Goal: Task Accomplishment & Management: Manage account settings

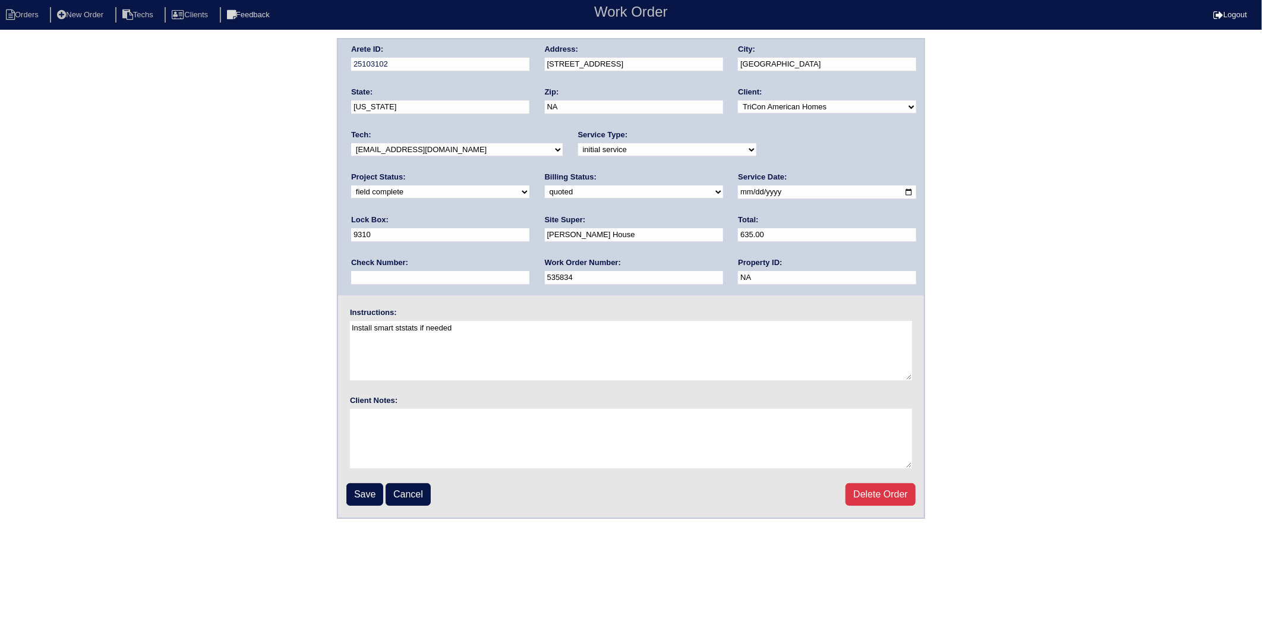
drag, startPoint x: 370, startPoint y: 487, endPoint x: 252, endPoint y: 478, distance: 118.0
click at [370, 487] on input "Save" at bounding box center [365, 494] width 37 height 23
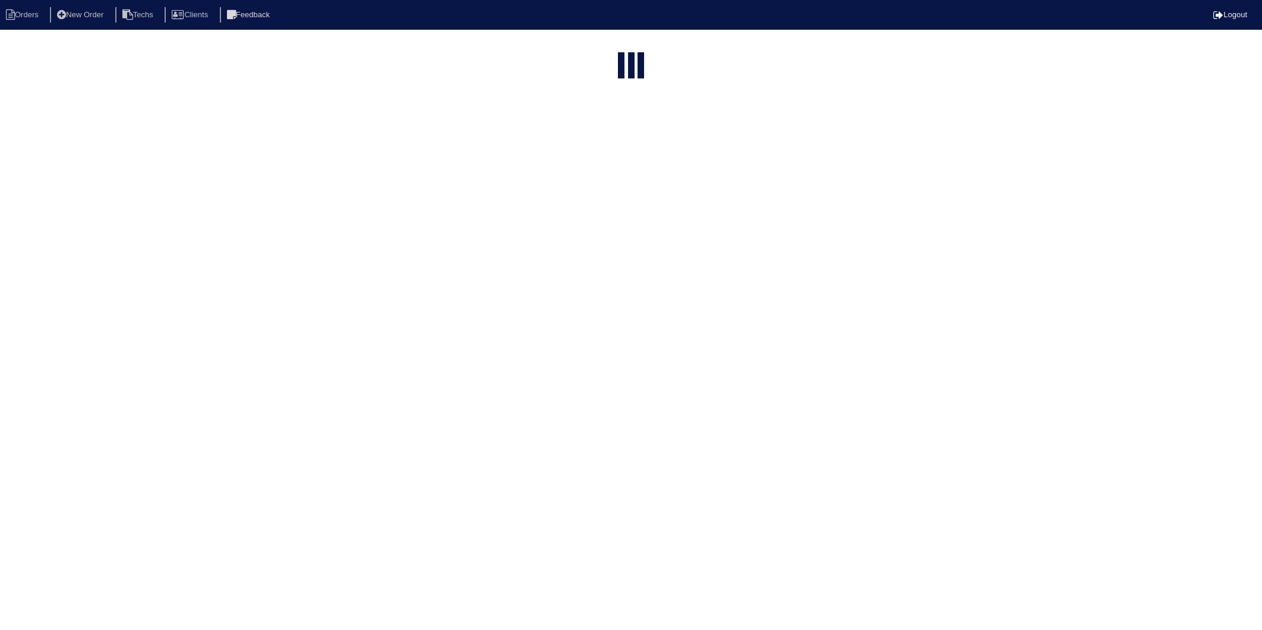
select select "15"
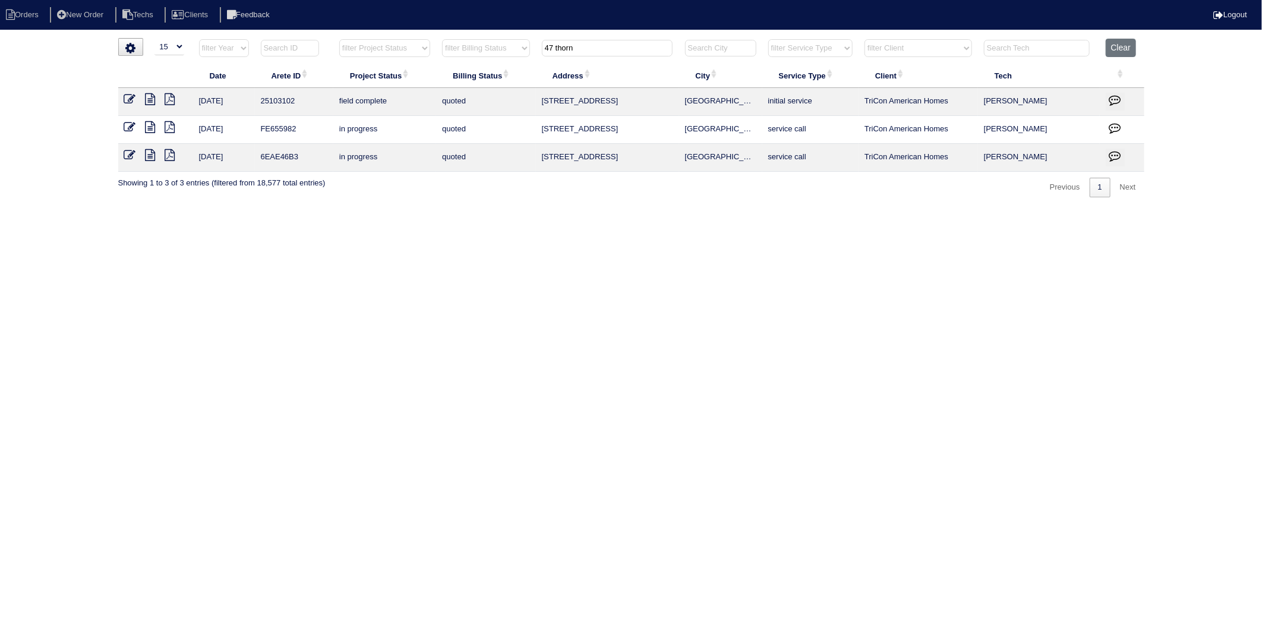
drag, startPoint x: 602, startPoint y: 49, endPoint x: 500, endPoint y: 60, distance: 102.8
click at [500, 60] on tr "filter Year -- Any Year -- 2025 2024 2023 2022 2021 2020 2019 filter Project St…" at bounding box center [631, 51] width 1027 height 24
type input "255"
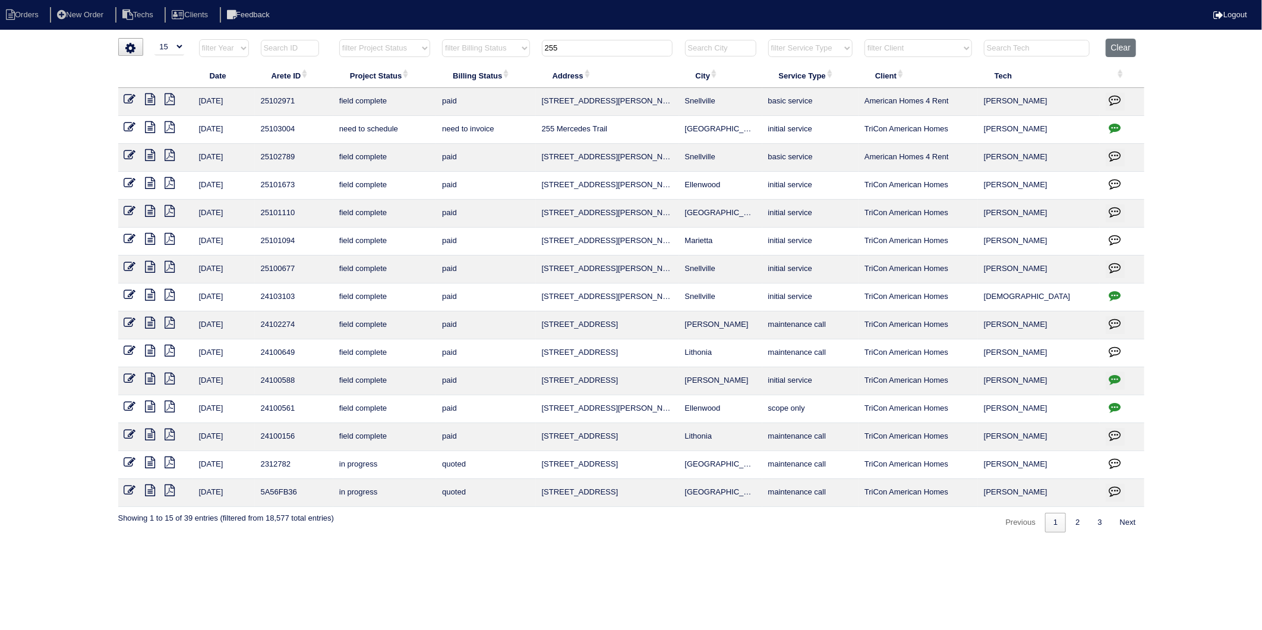
click at [1117, 127] on icon "button" at bounding box center [1116, 128] width 12 height 12
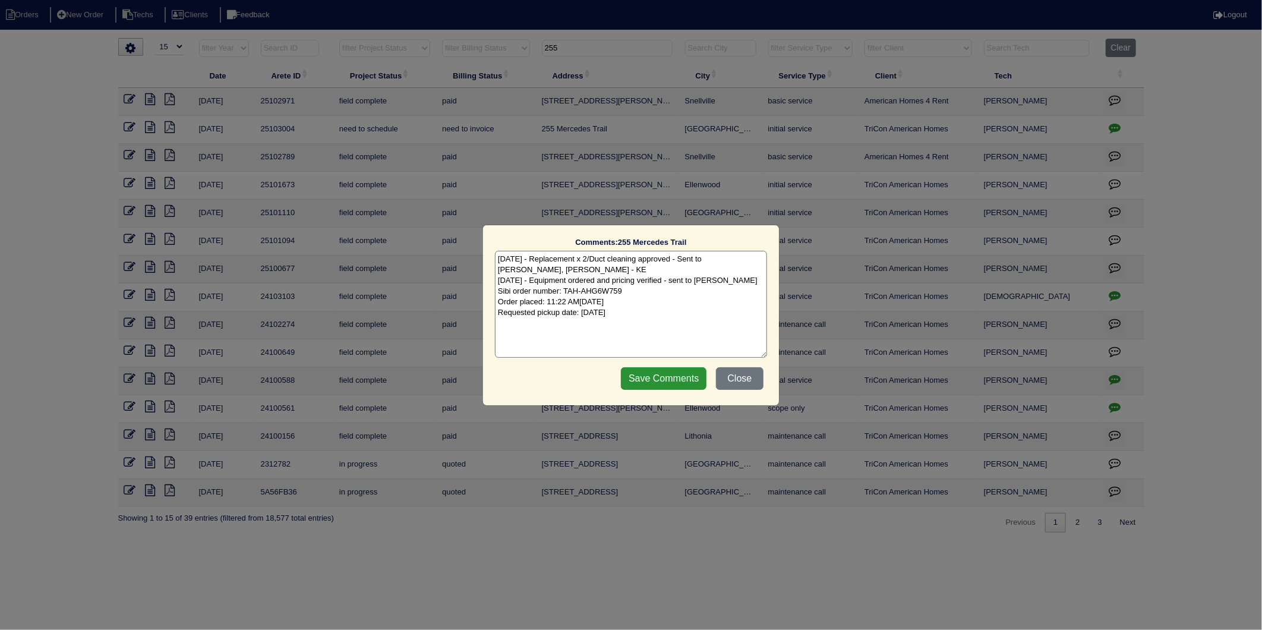
click at [672, 322] on textarea "8/19/25 - Replacement x 2/Duct cleaning approved - Sent to Dan, Payton, Reeca -…" at bounding box center [631, 304] width 272 height 107
type textarea "8/19/25 - Replacement x 2/Duct cleaning approved - Sent to Dan, Payton, Reeca -…"
click at [672, 374] on input "Save Comments" at bounding box center [664, 378] width 86 height 23
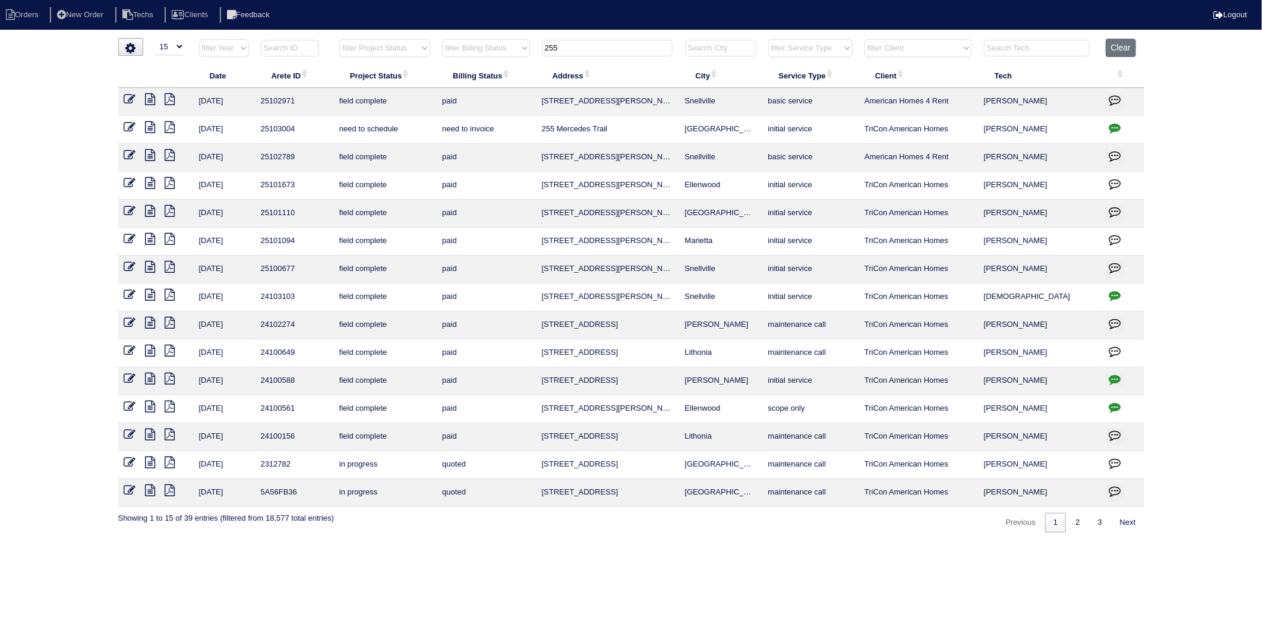
click at [127, 127] on icon at bounding box center [130, 127] width 12 height 12
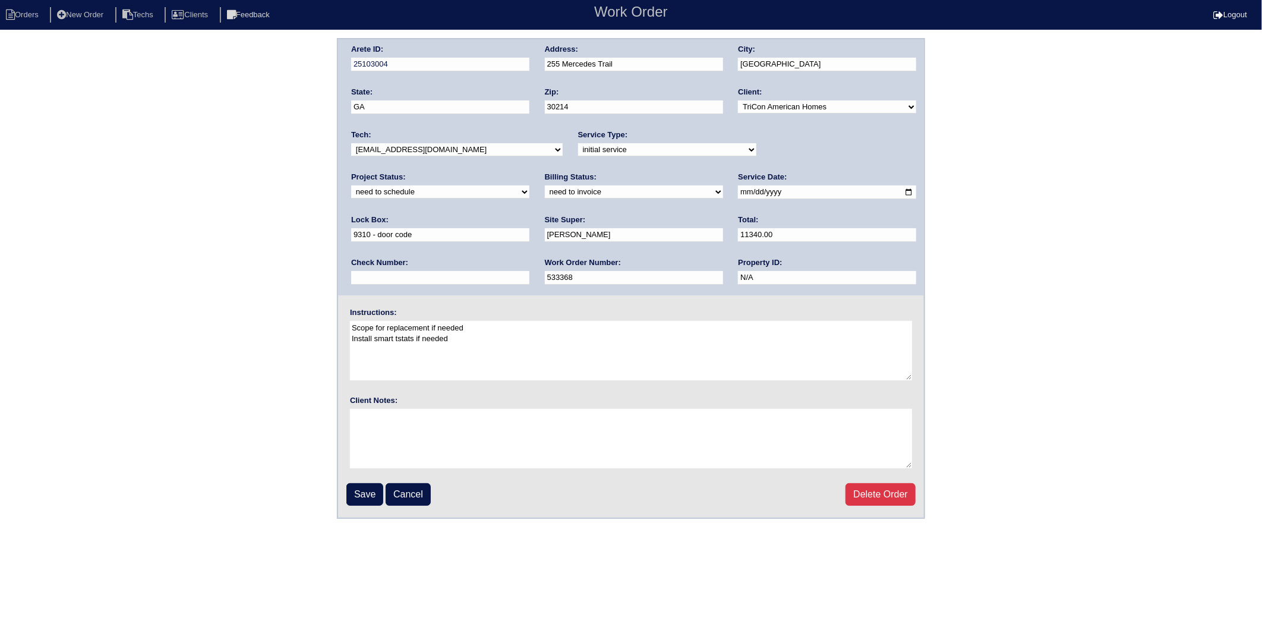
click at [530, 185] on select "new order assigned in progress field complete need to schedule admin review arc…" at bounding box center [440, 191] width 178 height 13
select select "completed"
click at [530, 185] on select "new order assigned in progress field complete need to schedule admin review arc…" at bounding box center [440, 191] width 178 height 13
click at [545, 194] on select "need to quote quoted need to invoice invoiced paid warranty purchase order need…" at bounding box center [634, 191] width 178 height 13
select select "invoiced"
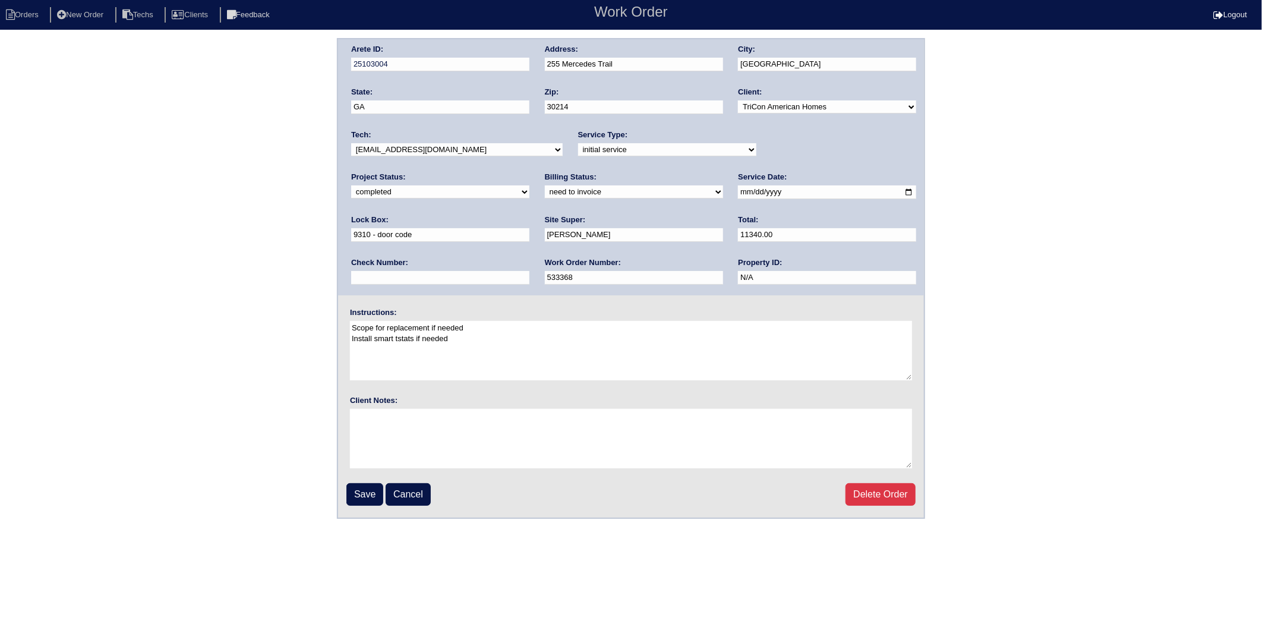
click at [545, 185] on select "need to quote quoted need to invoice invoiced paid warranty purchase order need…" at bounding box center [634, 191] width 178 height 13
click at [360, 498] on input "Save" at bounding box center [365, 494] width 37 height 23
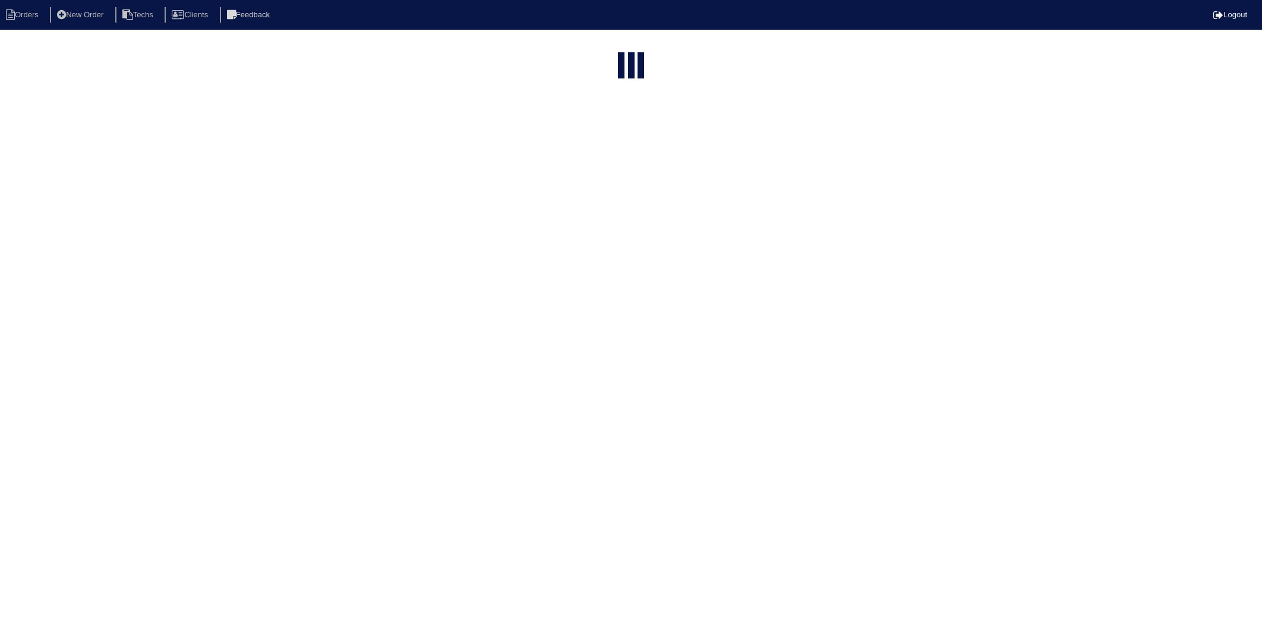
select select "15"
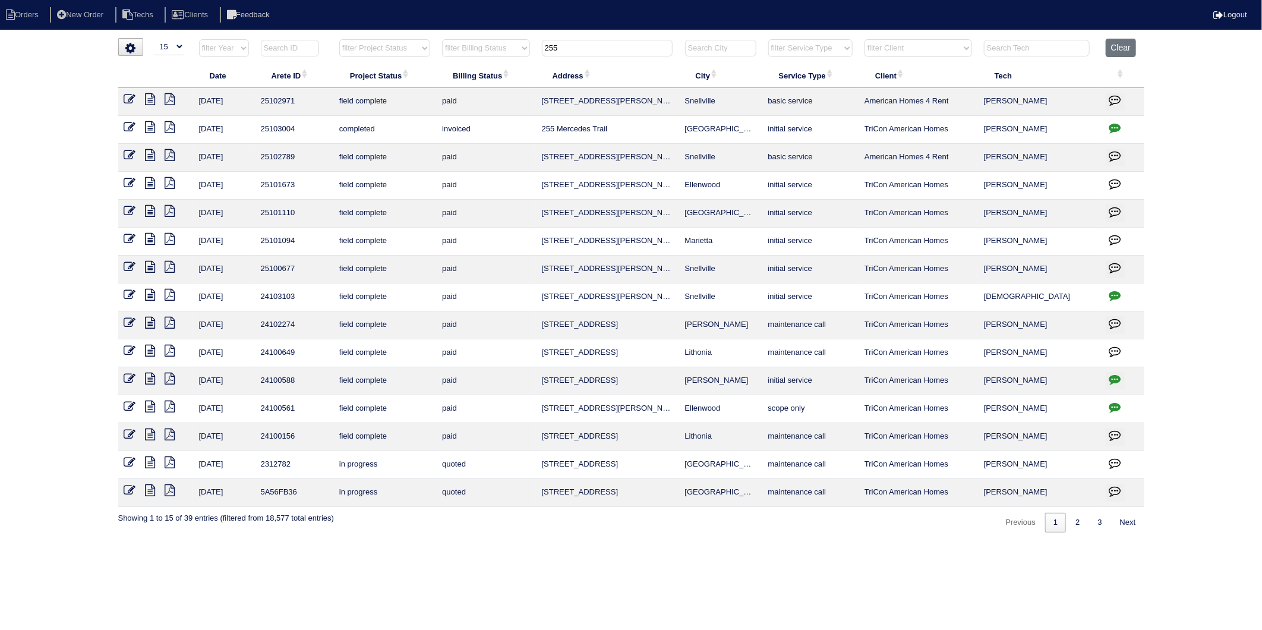
drag, startPoint x: 561, startPoint y: 49, endPoint x: 482, endPoint y: 72, distance: 82.4
click at [482, 72] on table "Date Arete ID Project Status Billing Status Address City Service Type Client Te…" at bounding box center [631, 273] width 1027 height 468
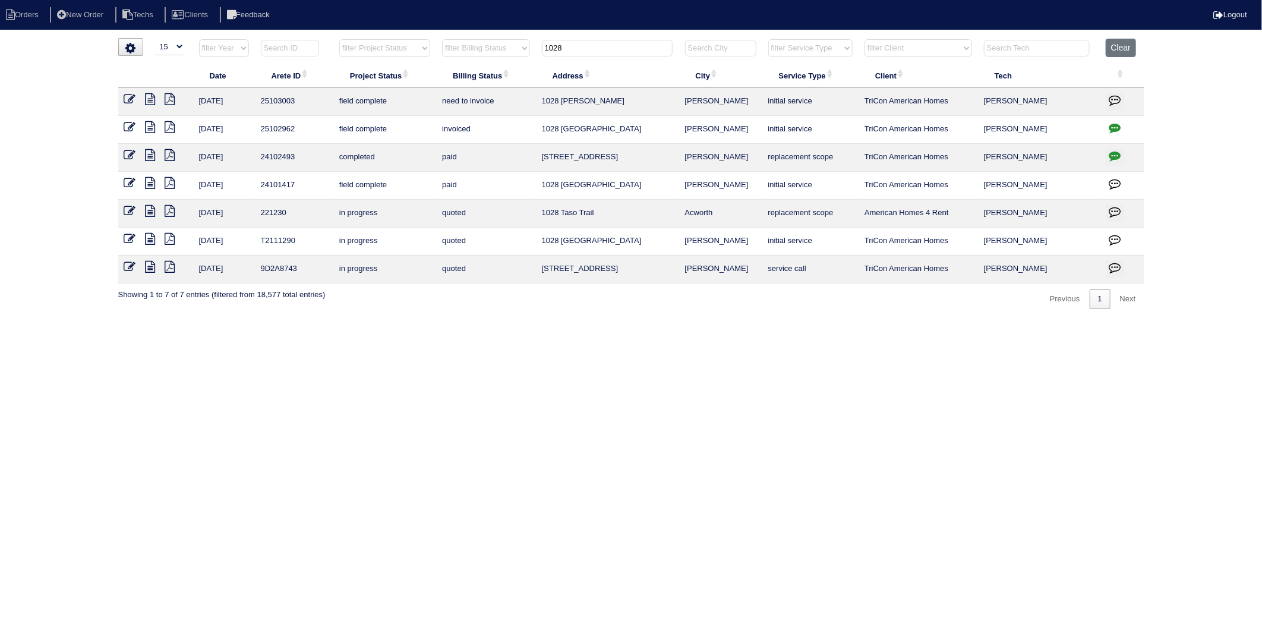
type input "1028"
click at [129, 97] on icon at bounding box center [130, 99] width 12 height 12
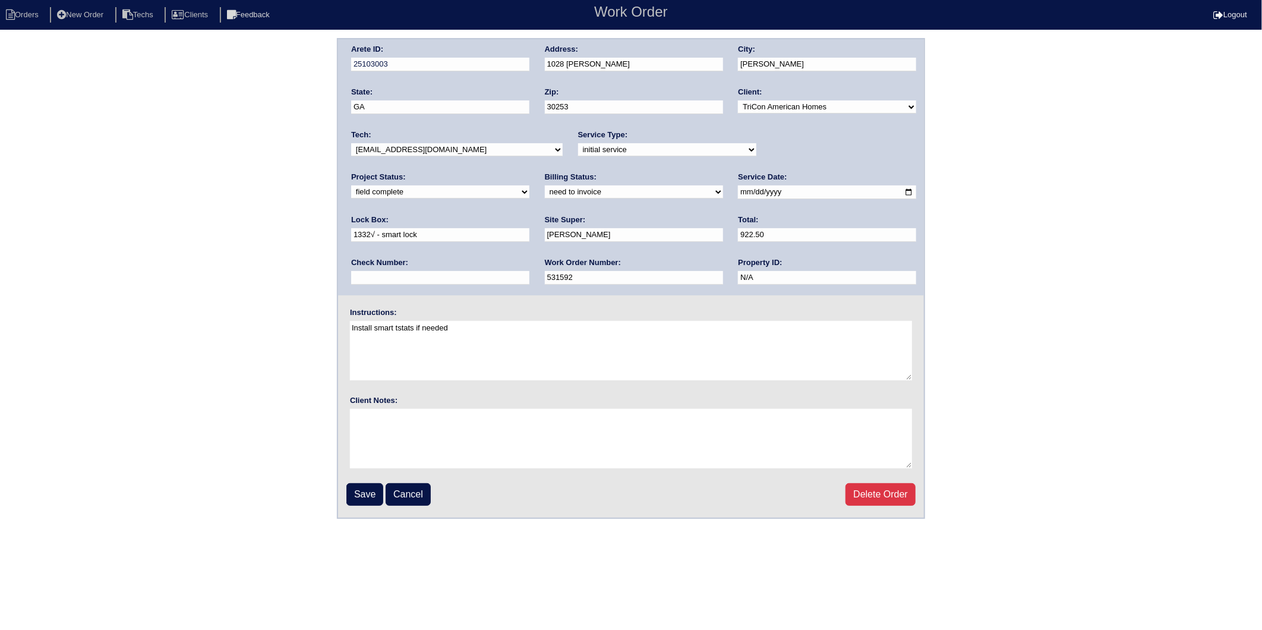
click at [545, 193] on select "need to quote quoted need to invoice invoiced paid warranty purchase order need…" at bounding box center [634, 191] width 178 height 13
select select "invoiced"
click at [545, 185] on select "need to quote quoted need to invoice invoiced paid warranty purchase order need…" at bounding box center [634, 191] width 178 height 13
click at [363, 496] on input "Save" at bounding box center [365, 494] width 37 height 23
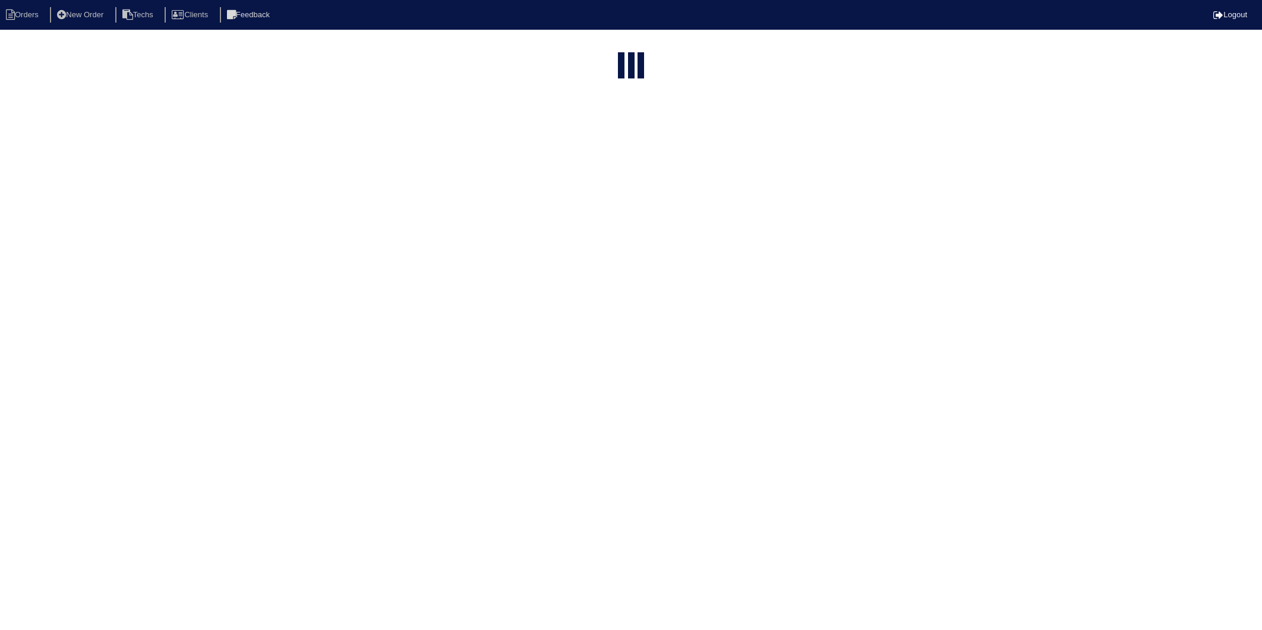
select select "15"
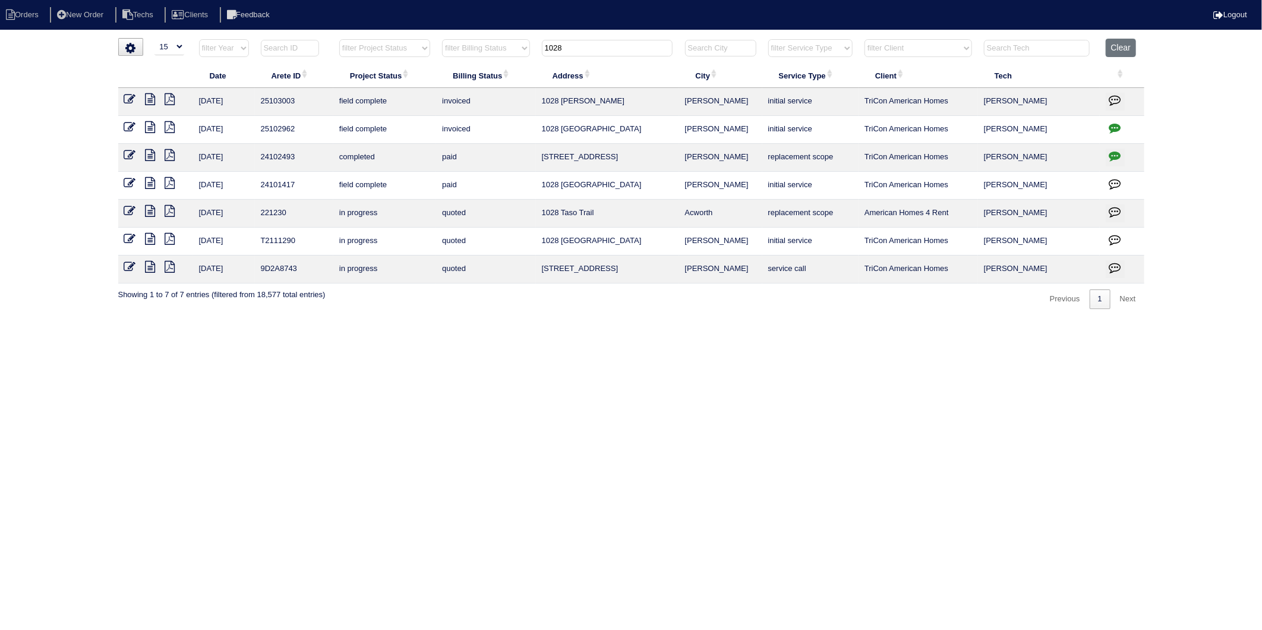
drag, startPoint x: 585, startPoint y: 49, endPoint x: 420, endPoint y: 117, distance: 178.4
click at [420, 117] on table "Date Arete ID Project Status Billing Status Address City Service Type Client Te…" at bounding box center [631, 161] width 1027 height 245
type input "103"
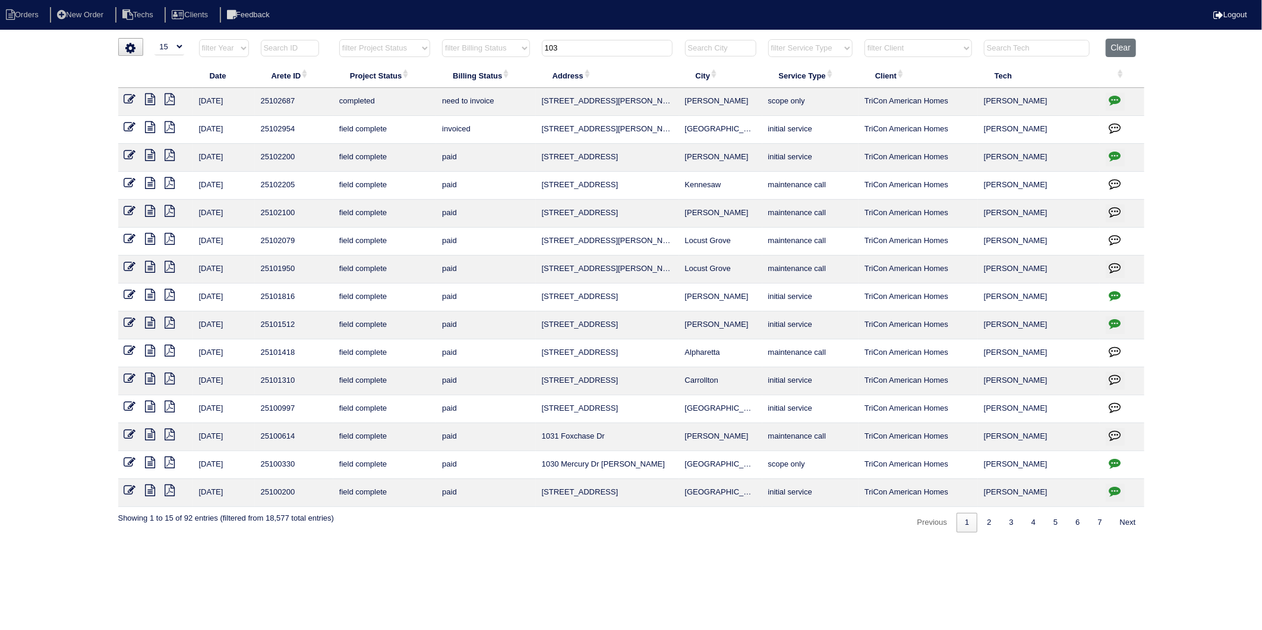
click at [1113, 99] on icon "button" at bounding box center [1116, 100] width 12 height 12
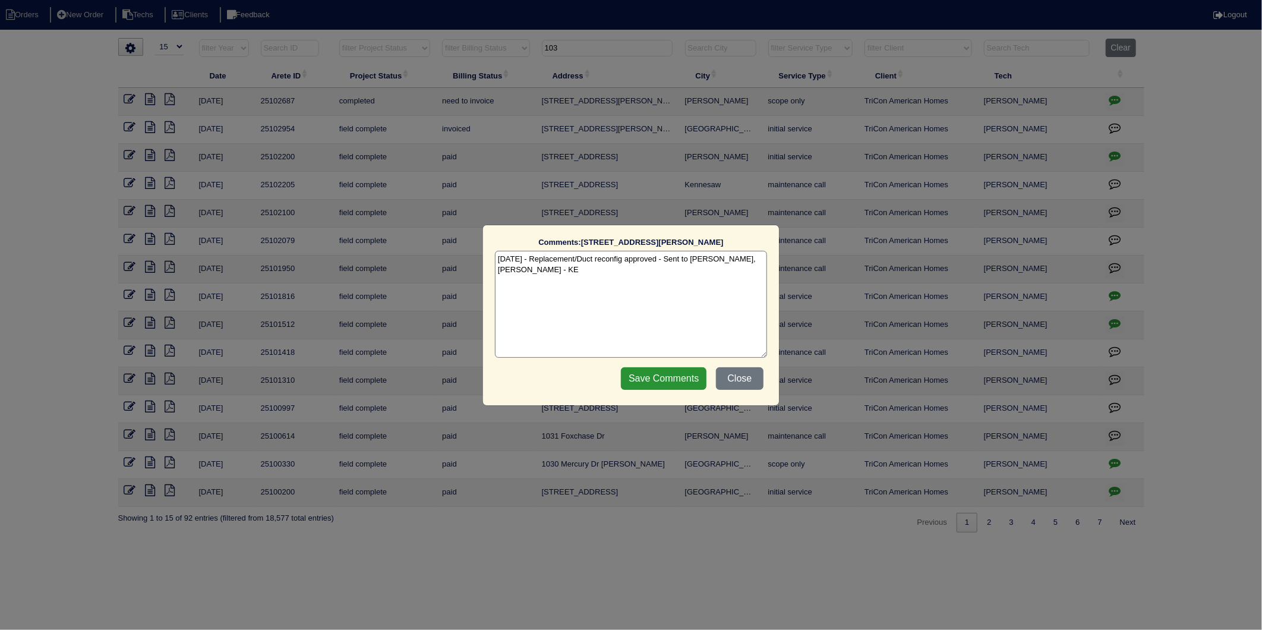
click at [561, 281] on textarea "8/14/25 - Replacement/Duct reconfig approved - Sent to Dan, Payton, Reeca - KE" at bounding box center [631, 304] width 272 height 107
click at [638, 283] on textarea "8/14/25 - Replacement/Duct reconfigure approved - Sent to Dan, Payton, Reeca - …" at bounding box center [631, 304] width 272 height 107
type textarea "8/14/25 - Replacement/Duct reconfigure approved - Sent to Dan, Payton, Reeca - …"
click at [662, 378] on input "Save Comments" at bounding box center [664, 378] width 86 height 23
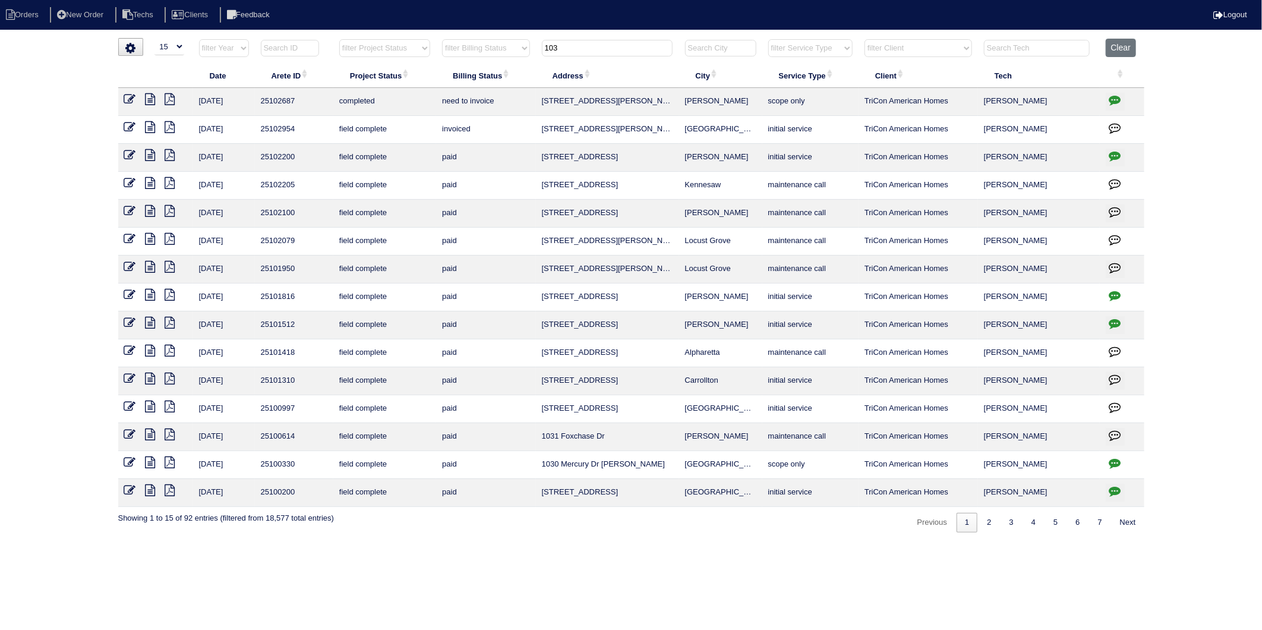
click at [133, 99] on icon at bounding box center [130, 99] width 12 height 12
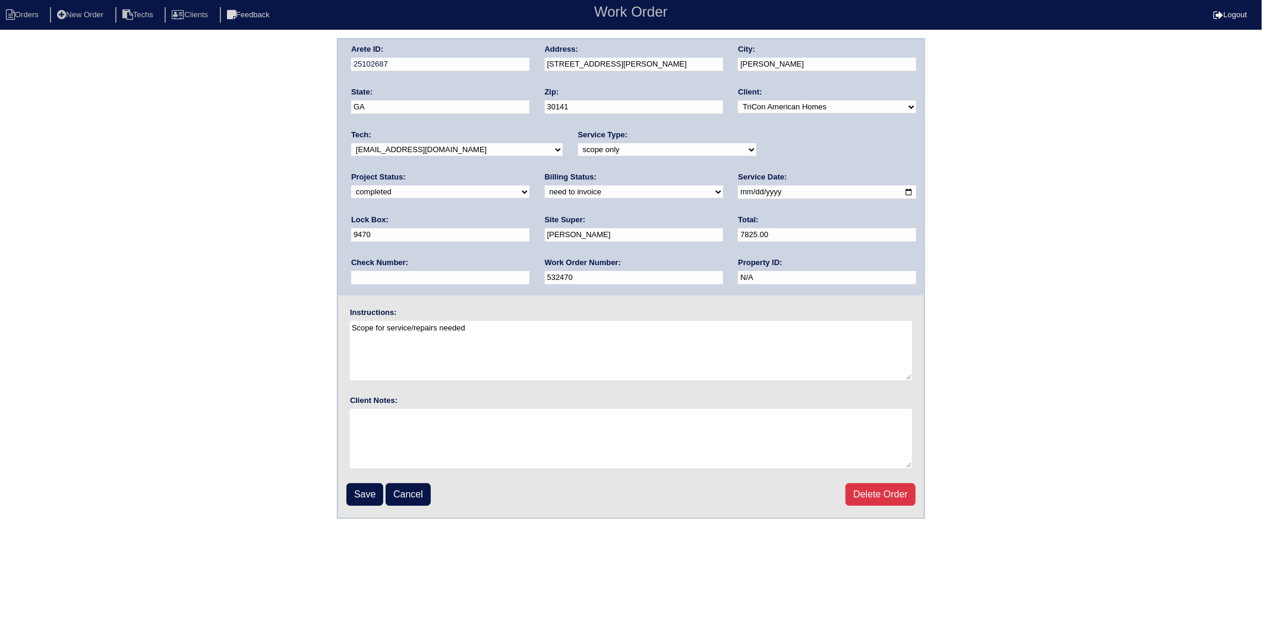
drag, startPoint x: 399, startPoint y: 194, endPoint x: 393, endPoint y: 199, distance: 7.3
click at [545, 194] on select "need to quote quoted need to invoice invoiced paid warranty purchase order need…" at bounding box center [634, 191] width 178 height 13
select select "invoiced"
click at [545, 185] on select "need to quote quoted need to invoice invoiced paid warranty purchase order need…" at bounding box center [634, 191] width 178 height 13
click at [369, 491] on input "Save" at bounding box center [365, 494] width 37 height 23
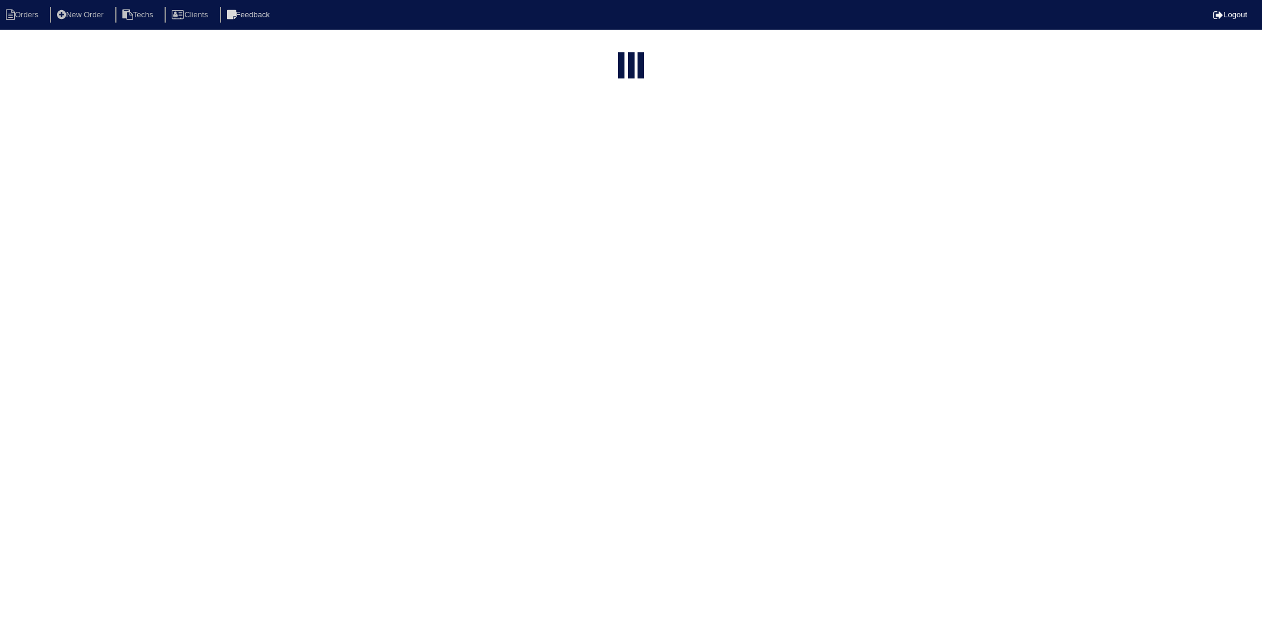
select select "15"
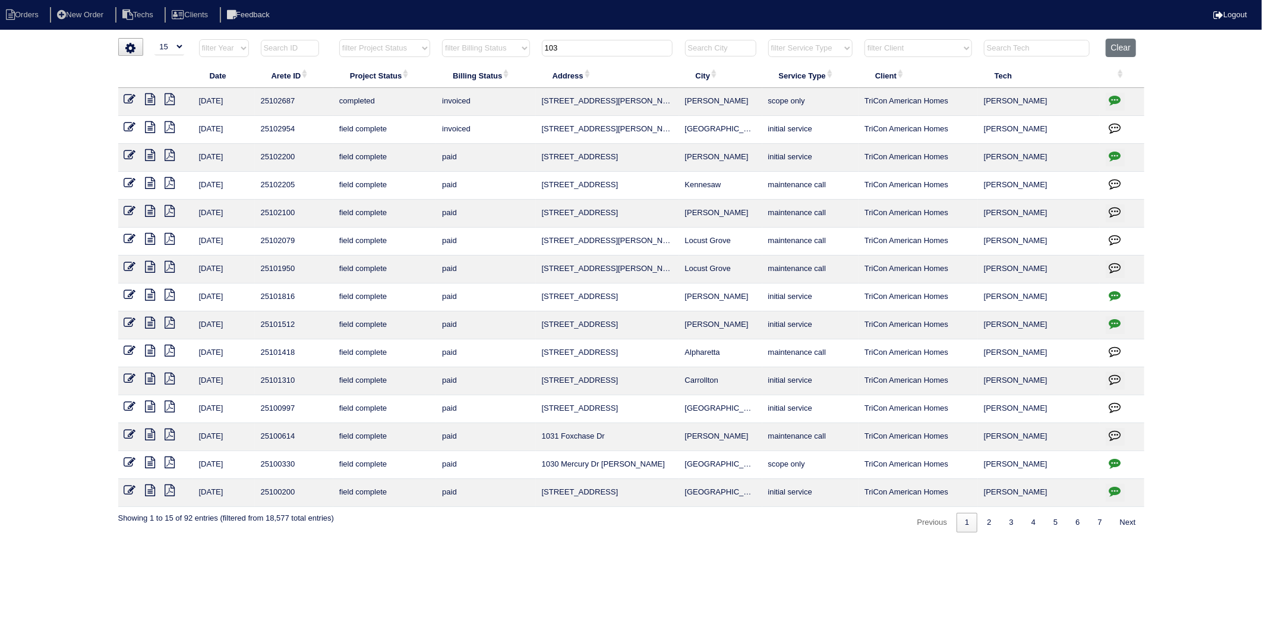
drag, startPoint x: 585, startPoint y: 48, endPoint x: 474, endPoint y: 76, distance: 114.8
click at [474, 76] on table "Date Arete ID Project Status Billing Status Address City Service Type Client Te…" at bounding box center [631, 273] width 1027 height 468
type input "294"
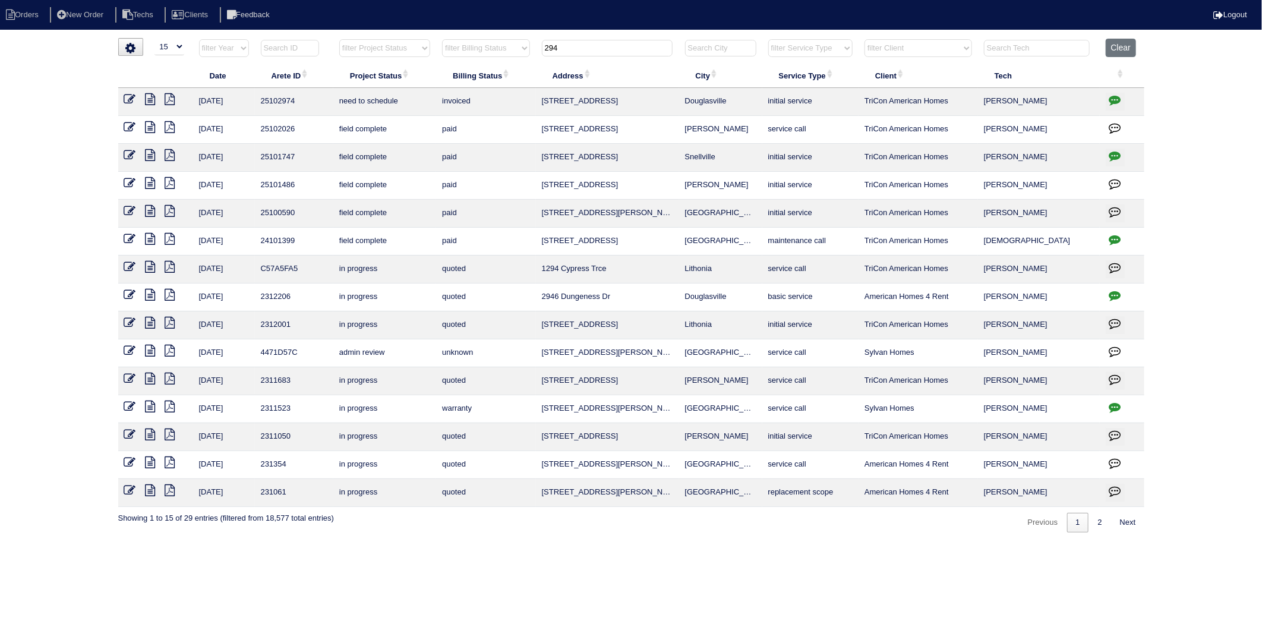
click at [1116, 100] on icon "button" at bounding box center [1116, 100] width 12 height 12
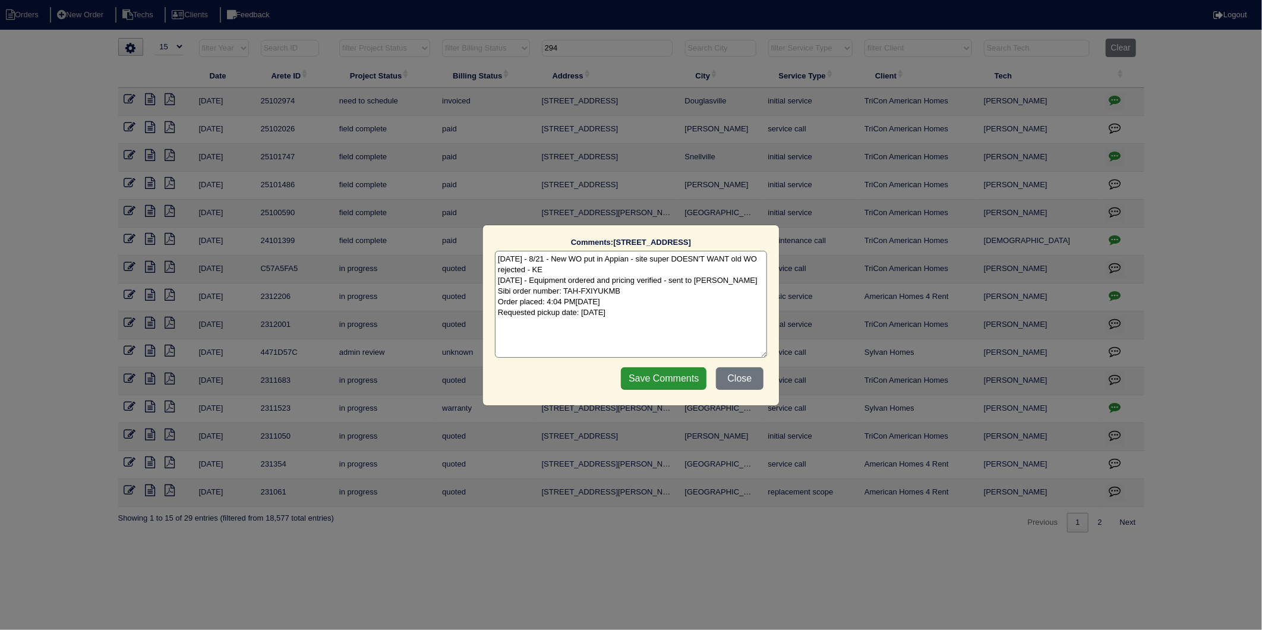
click at [645, 313] on textarea "8/21/25 - 8/21 - New WO put in Appian - site super DOESN'T WANT old WO rejected…" at bounding box center [631, 304] width 272 height 107
type textarea "8/21/25 - 8/21 - New WO put in Appian - site super DOESN'T WANT old WO rejected…"
click at [663, 388] on input "Save Comments" at bounding box center [664, 378] width 86 height 23
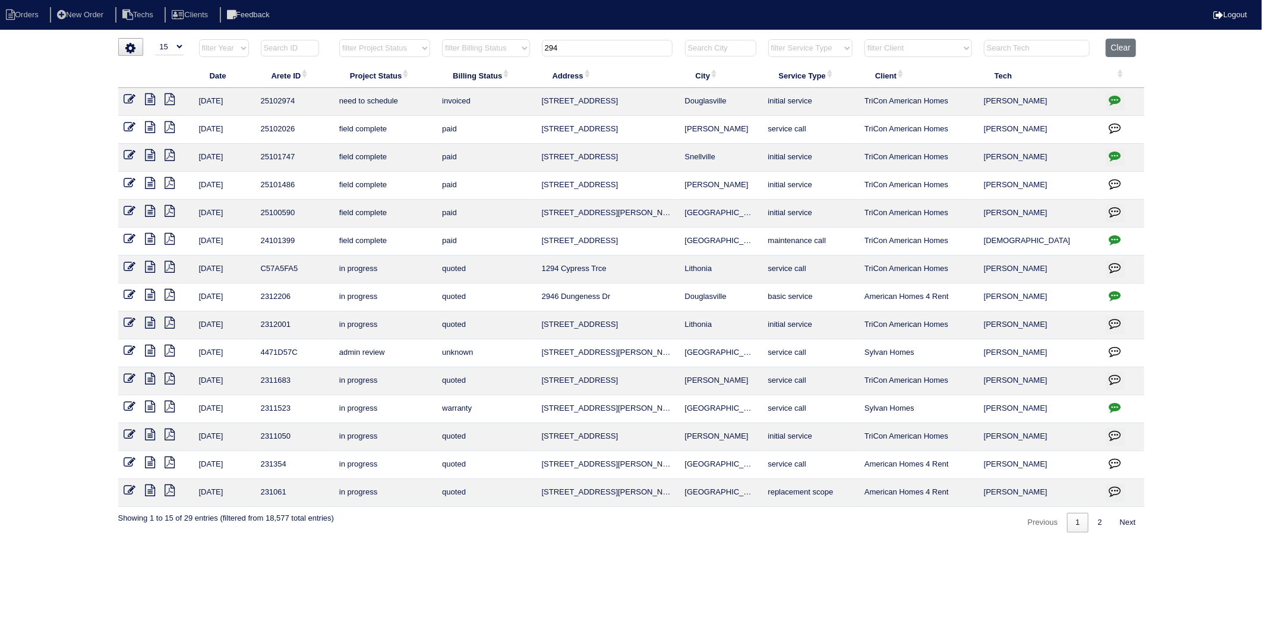
click at [127, 97] on icon at bounding box center [130, 99] width 12 height 12
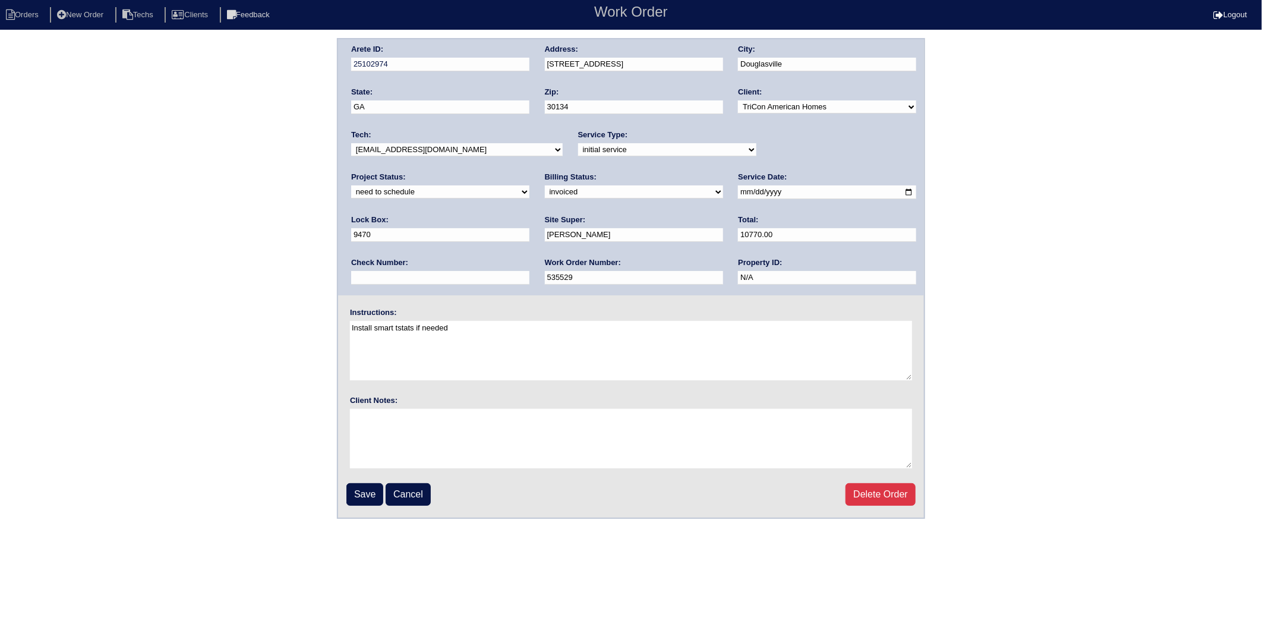
click at [530, 185] on select "new order assigned in progress field complete need to schedule admin review arc…" at bounding box center [440, 191] width 178 height 13
select select "completed"
click at [530, 185] on select "new order assigned in progress field complete need to schedule admin review arc…" at bounding box center [440, 191] width 178 height 13
click at [366, 491] on input "Save" at bounding box center [365, 494] width 37 height 23
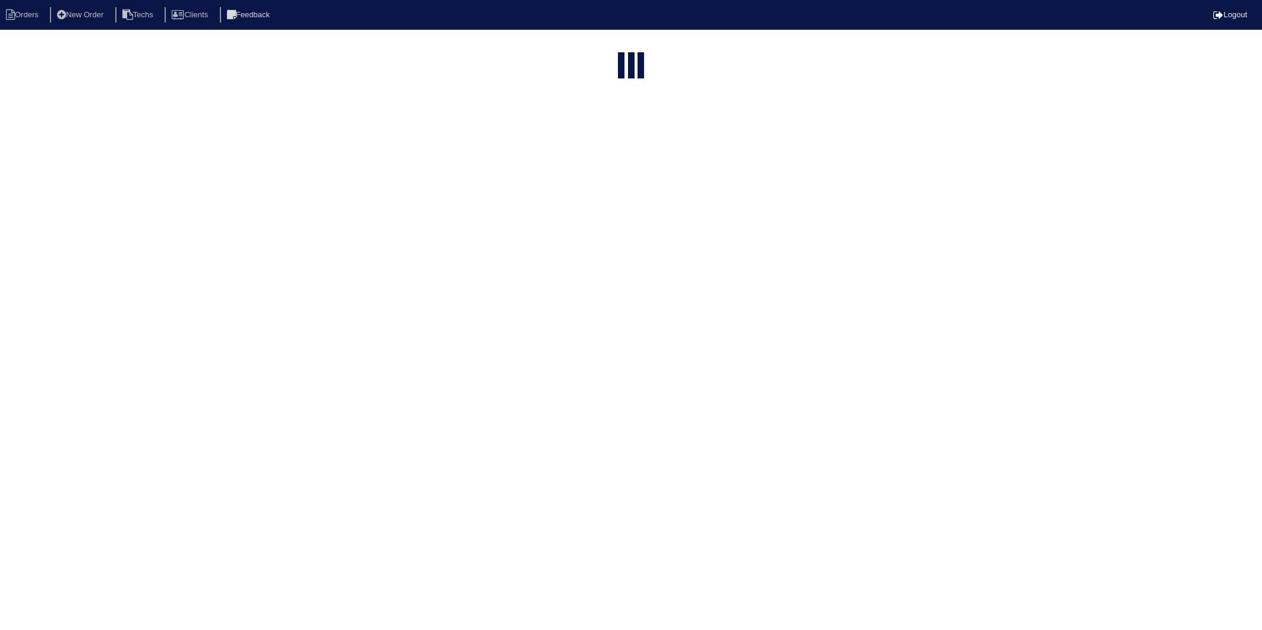
select select "15"
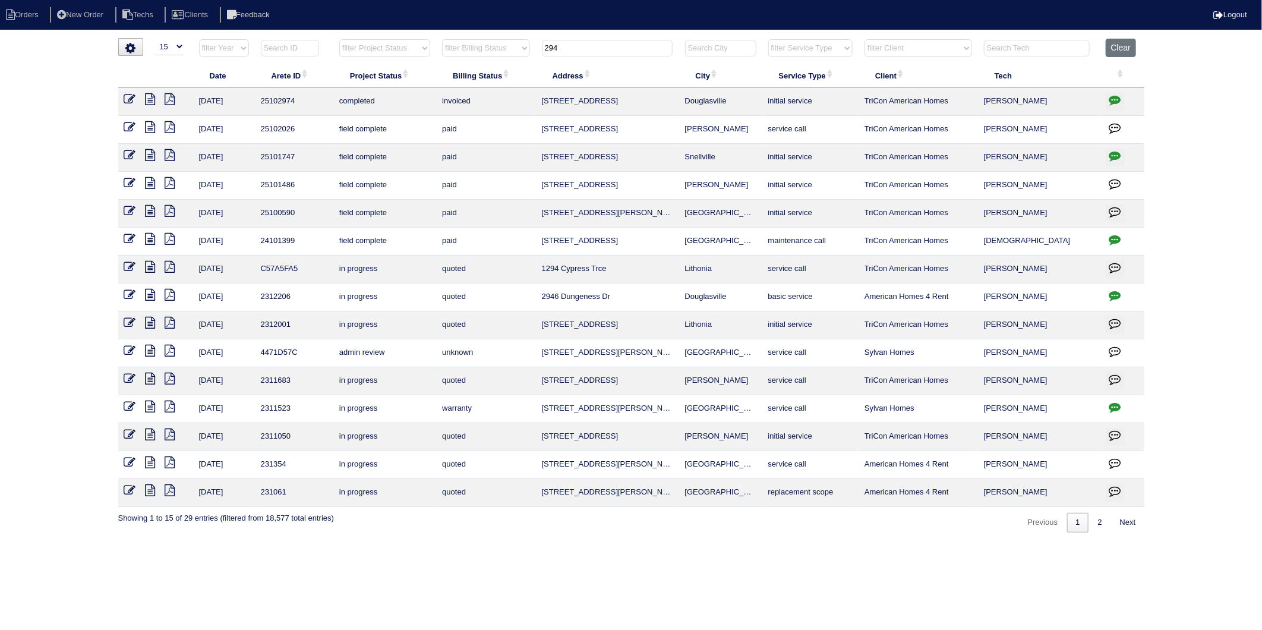
drag, startPoint x: 572, startPoint y: 50, endPoint x: 537, endPoint y: 56, distance: 36.3
click at [537, 56] on tr "filter Year -- Any Year -- 2025 2024 2023 2022 2021 2020 2019 filter Project St…" at bounding box center [631, 51] width 1027 height 24
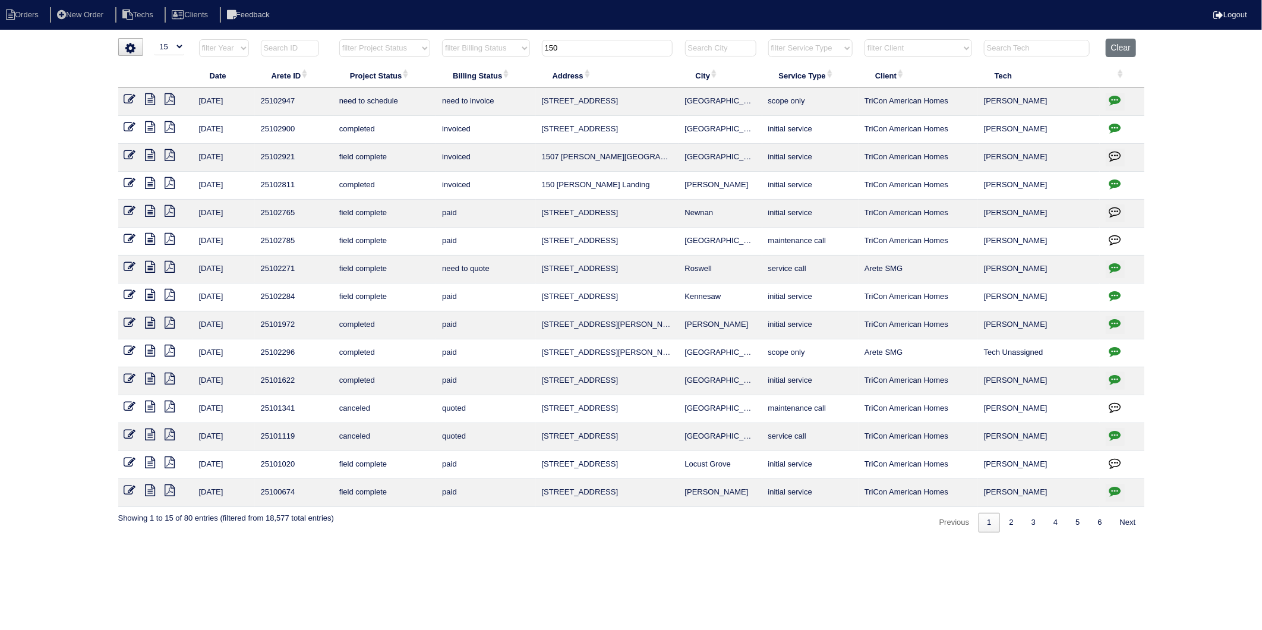
type input "150"
click at [1114, 96] on icon "button" at bounding box center [1116, 100] width 12 height 12
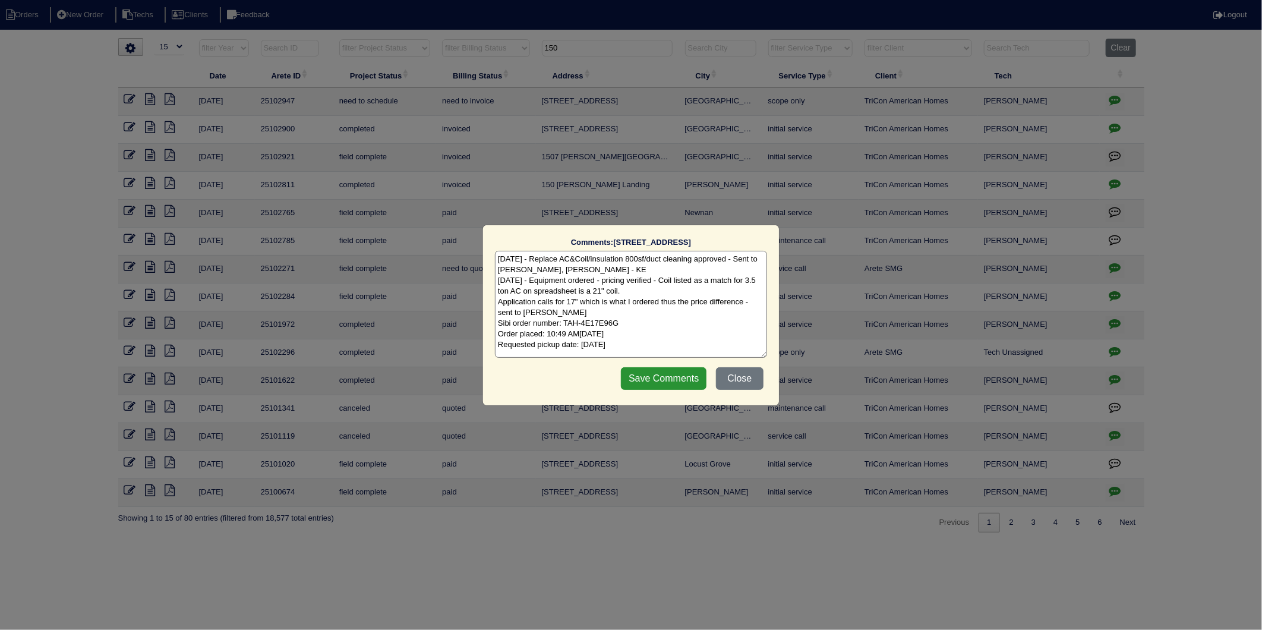
click at [684, 345] on textarea "8/14/25 - Replace AC&Coil/insulation 800sf/duct cleaning approved - Sent to Dan…" at bounding box center [631, 304] width 272 height 107
type textarea "8/14/25 - Replace AC&Coil/insulation 800sf/duct cleaning approved - Sent to Dan…"
drag, startPoint x: 674, startPoint y: 377, endPoint x: 649, endPoint y: 364, distance: 28.2
click at [672, 376] on input "Save Comments" at bounding box center [664, 378] width 86 height 23
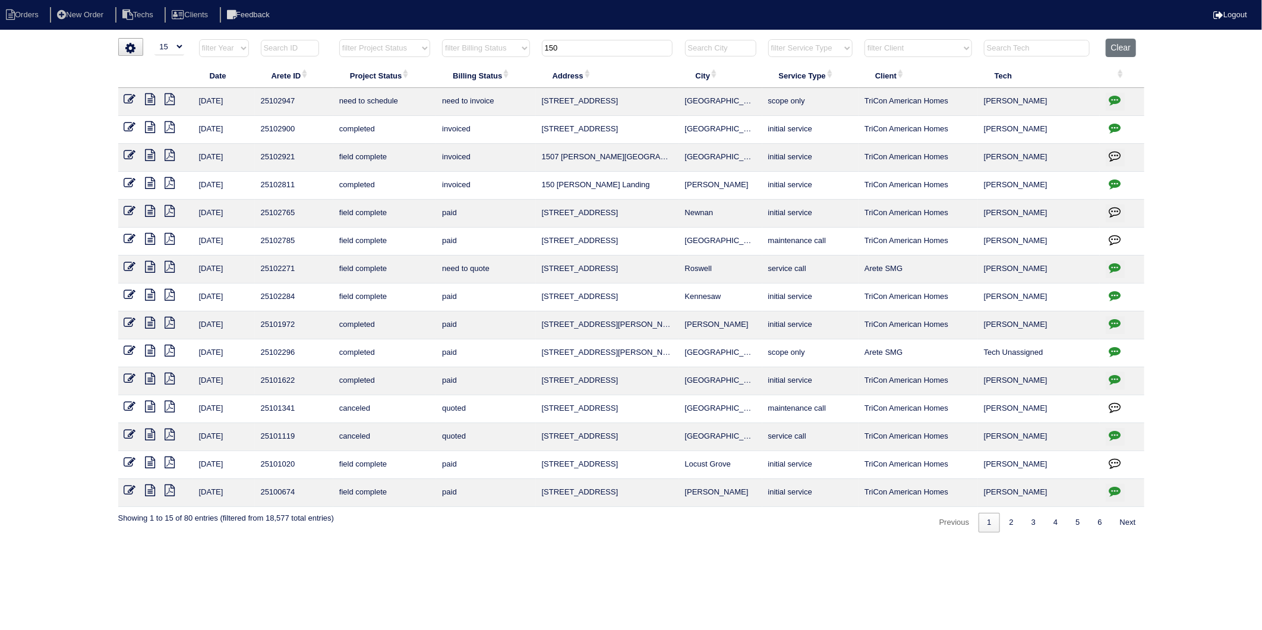
click at [129, 105] on icon at bounding box center [130, 99] width 12 height 12
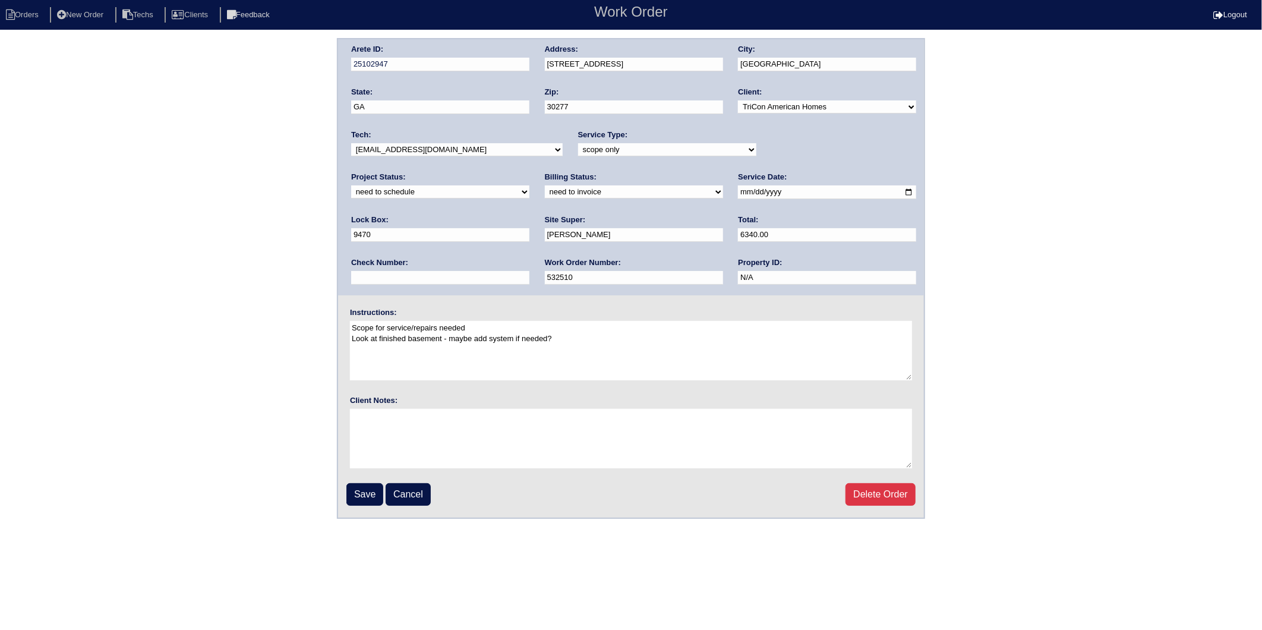
click at [530, 185] on select "new order assigned in progress field complete need to schedule admin review arc…" at bounding box center [440, 191] width 178 height 13
select select "completed"
click at [530, 185] on select "new order assigned in progress field complete need to schedule admin review arc…" at bounding box center [440, 191] width 178 height 13
click at [545, 196] on select "need to quote quoted need to invoice invoiced paid warranty purchase order need…" at bounding box center [634, 191] width 178 height 13
select select "invoiced"
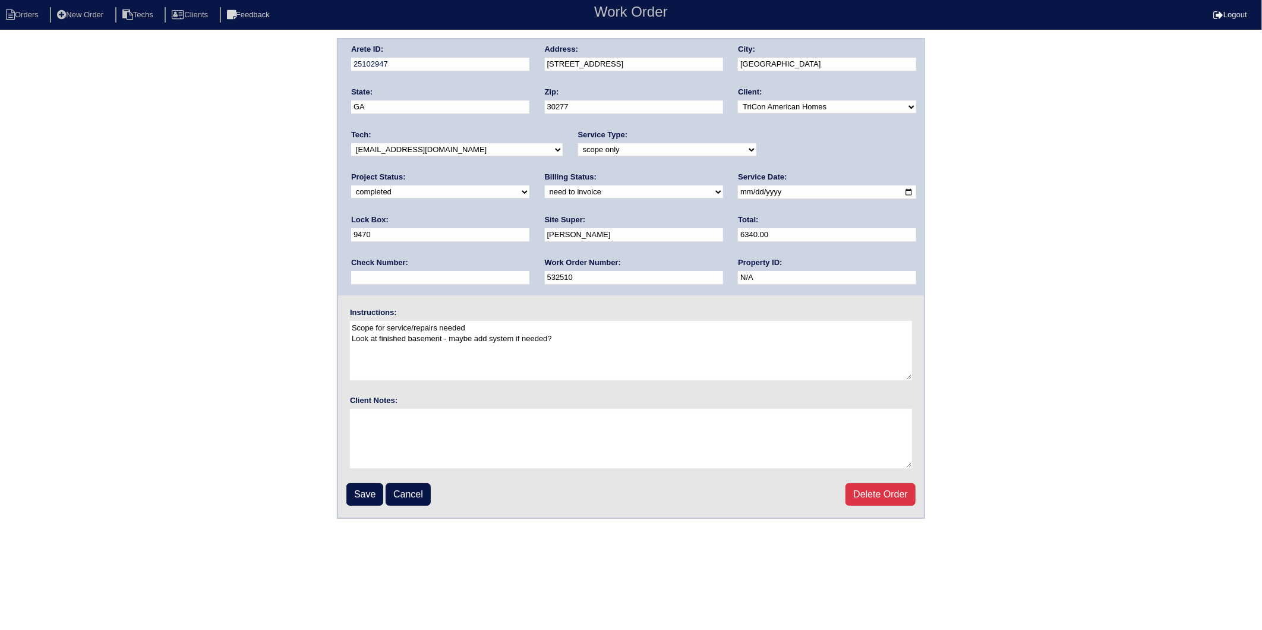
click at [545, 185] on select "need to quote quoted need to invoice invoiced paid warranty purchase order need…" at bounding box center [634, 191] width 178 height 13
click at [367, 490] on input "Save" at bounding box center [365, 494] width 37 height 23
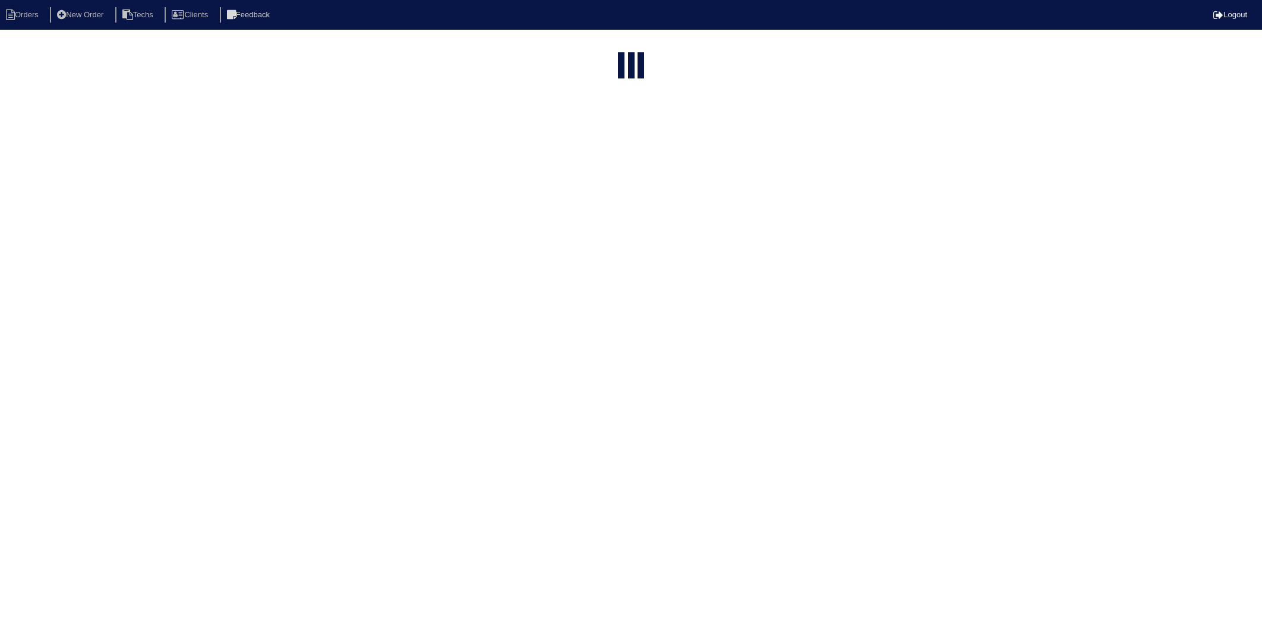
select select "15"
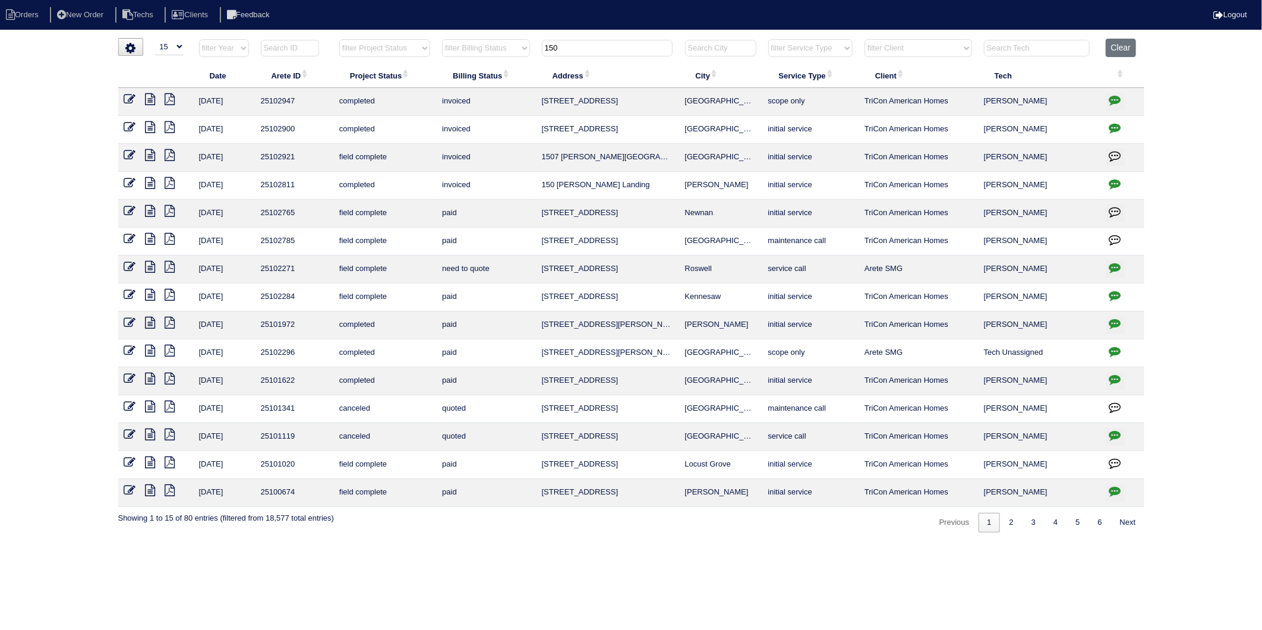
drag, startPoint x: 569, startPoint y: 52, endPoint x: 499, endPoint y: 59, distance: 70.0
click at [499, 59] on tr "filter Year -- Any Year -- 2025 2024 2023 2022 2021 2020 2019 filter Project St…" at bounding box center [631, 51] width 1027 height 24
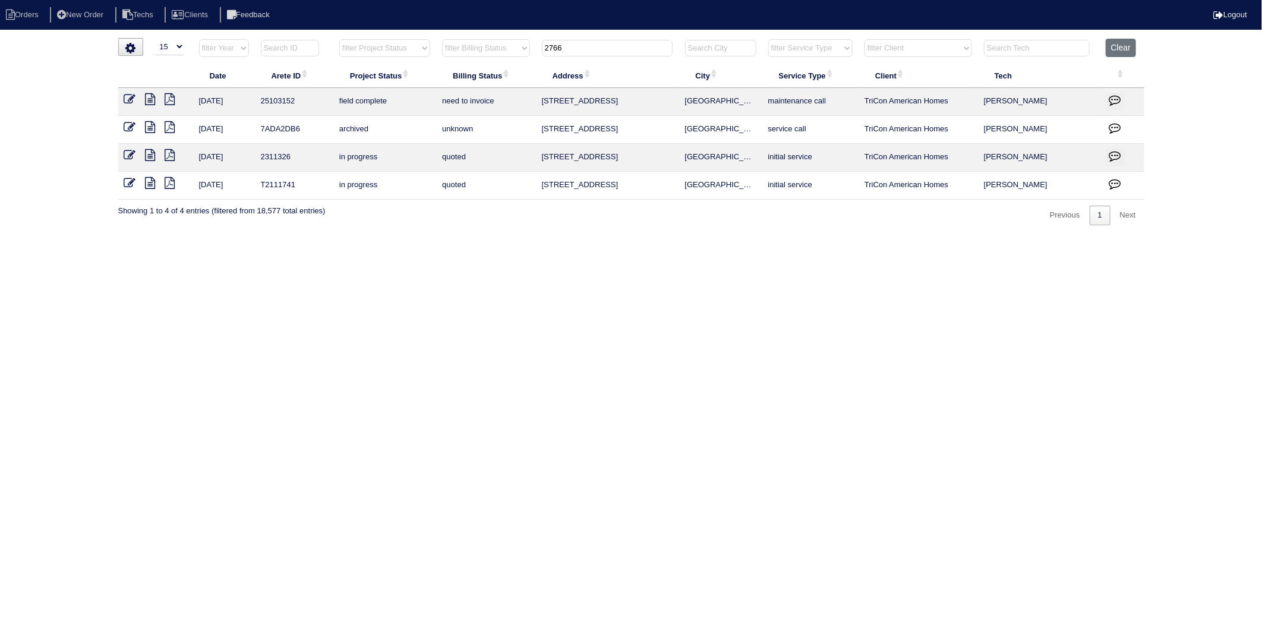
type input "2766"
drag, startPoint x: 122, startPoint y: 97, endPoint x: 128, endPoint y: 99, distance: 6.6
click at [122, 97] on td at bounding box center [155, 102] width 75 height 28
click at [132, 96] on icon at bounding box center [130, 99] width 12 height 12
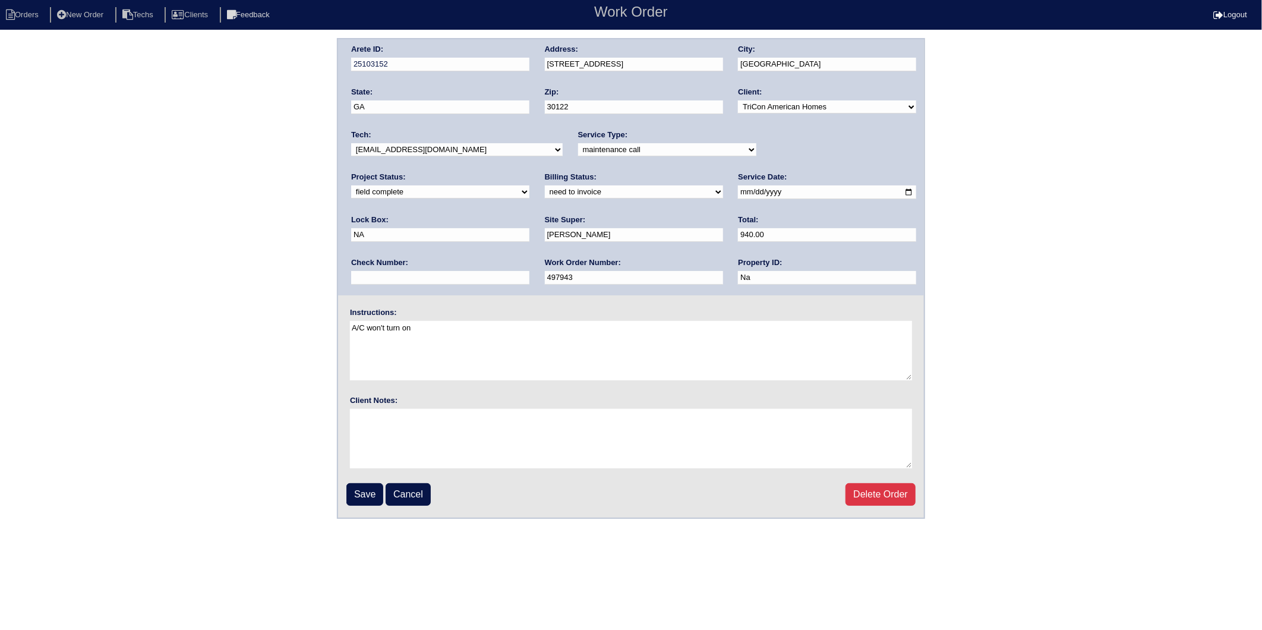
click at [545, 192] on select "need to quote quoted need to invoice invoiced paid warranty purchase order need…" at bounding box center [634, 191] width 178 height 13
select select "invoiced"
click at [545, 185] on select "need to quote quoted need to invoice invoiced paid warranty purchase order need…" at bounding box center [634, 191] width 178 height 13
click at [380, 487] on input "Save" at bounding box center [365, 494] width 37 height 23
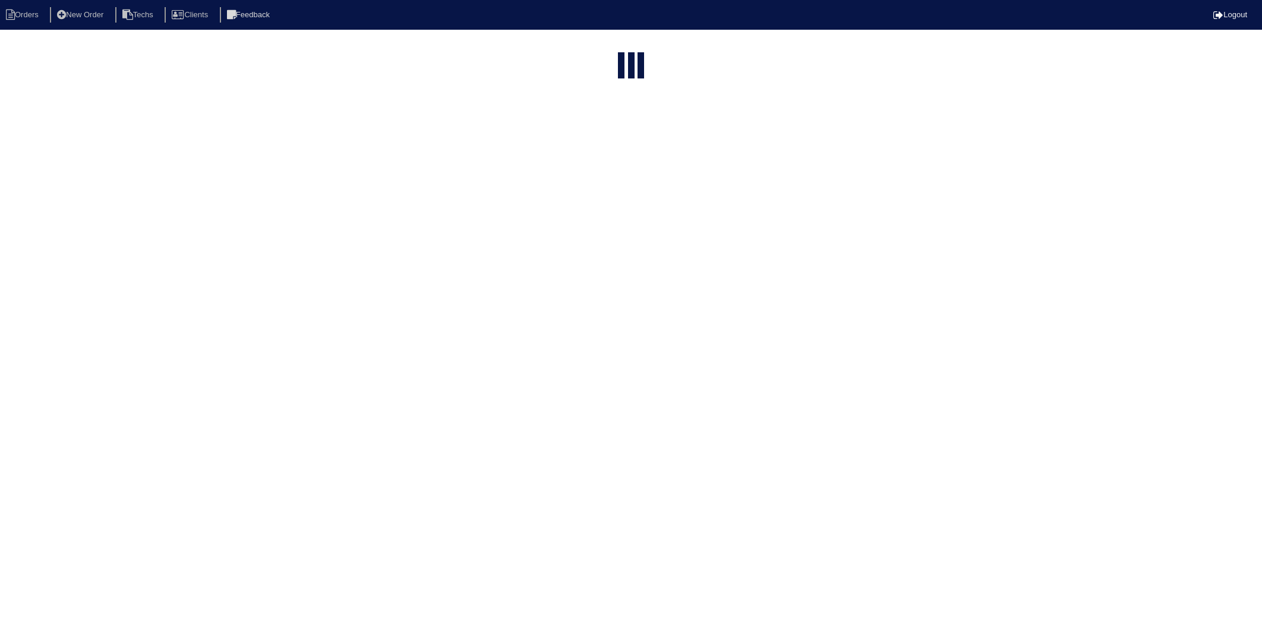
select select "15"
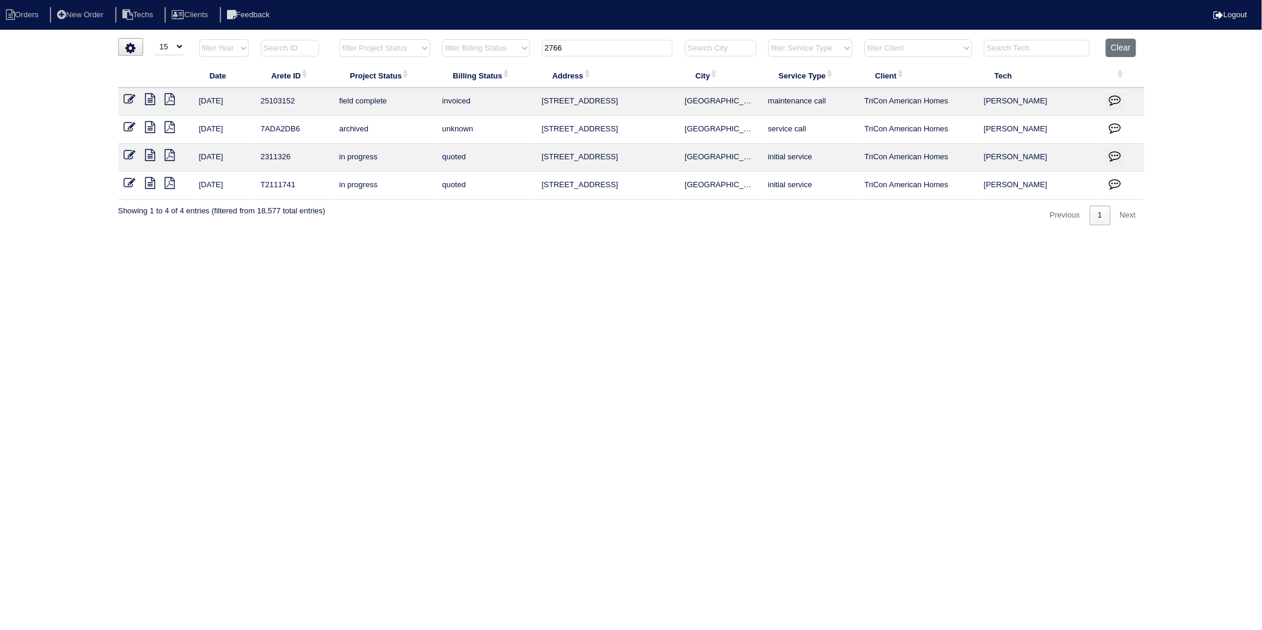
drag, startPoint x: 583, startPoint y: 52, endPoint x: 518, endPoint y: 58, distance: 65.0
click at [518, 58] on tr "filter Year -- Any Year -- 2025 2024 2023 2022 2021 2020 2019 filter Project St…" at bounding box center [631, 51] width 1027 height 24
type input "112"
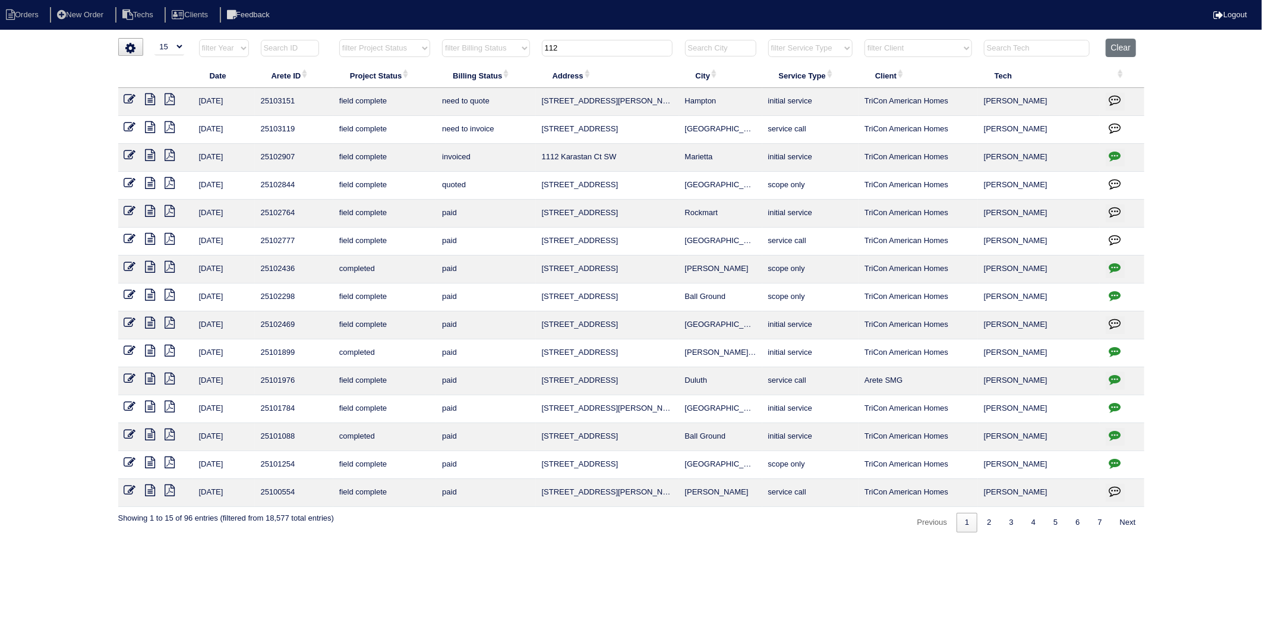
click at [132, 126] on icon at bounding box center [130, 127] width 12 height 12
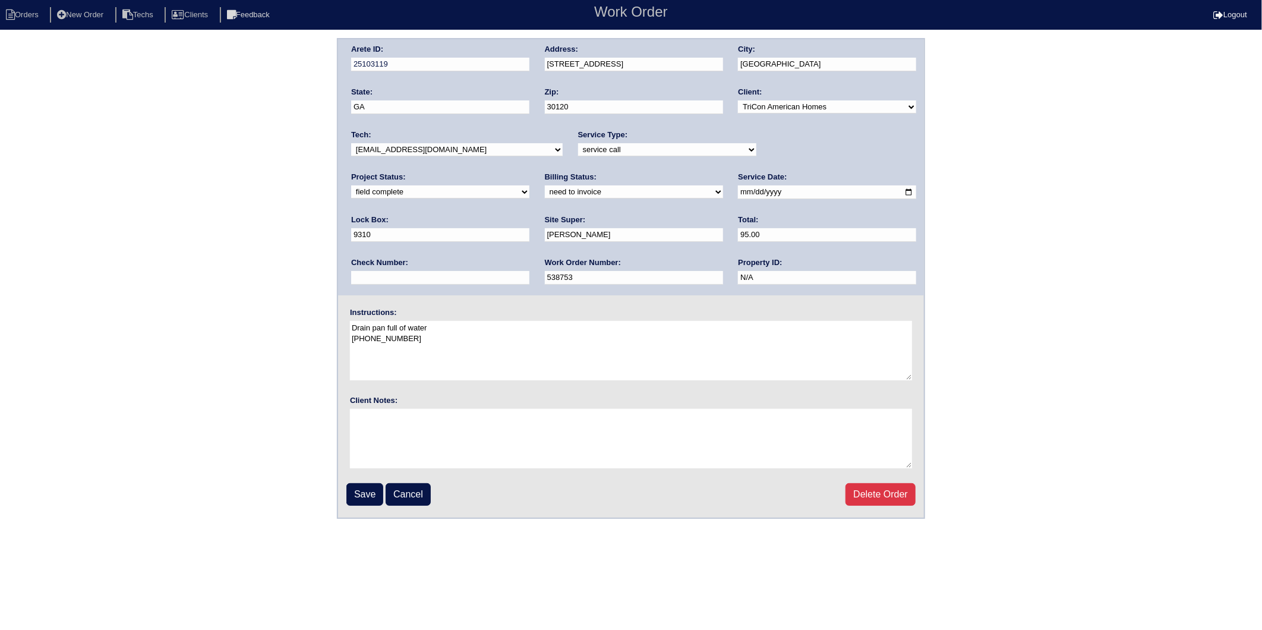
click at [545, 191] on select "need to quote quoted need to invoice invoiced paid warranty purchase order need…" at bounding box center [634, 191] width 178 height 13
select select "invoiced"
click at [545, 185] on select "need to quote quoted need to invoice invoiced paid warranty purchase order need…" at bounding box center [634, 191] width 178 height 13
click at [363, 487] on input "Save" at bounding box center [365, 494] width 37 height 23
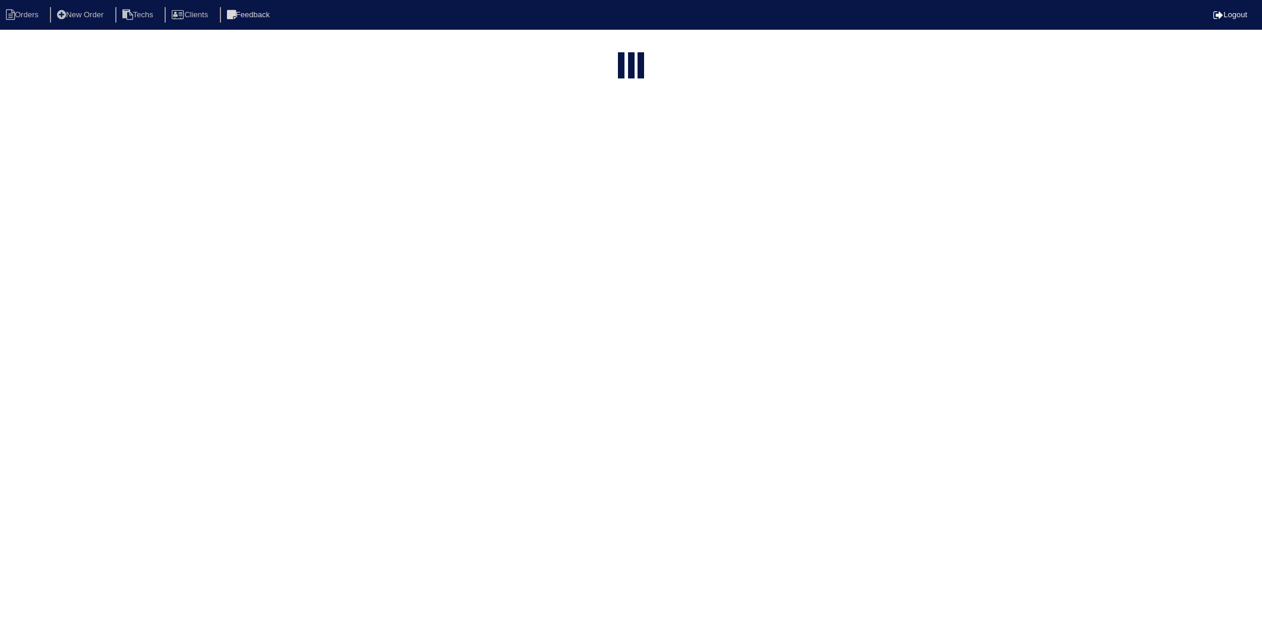
select select "15"
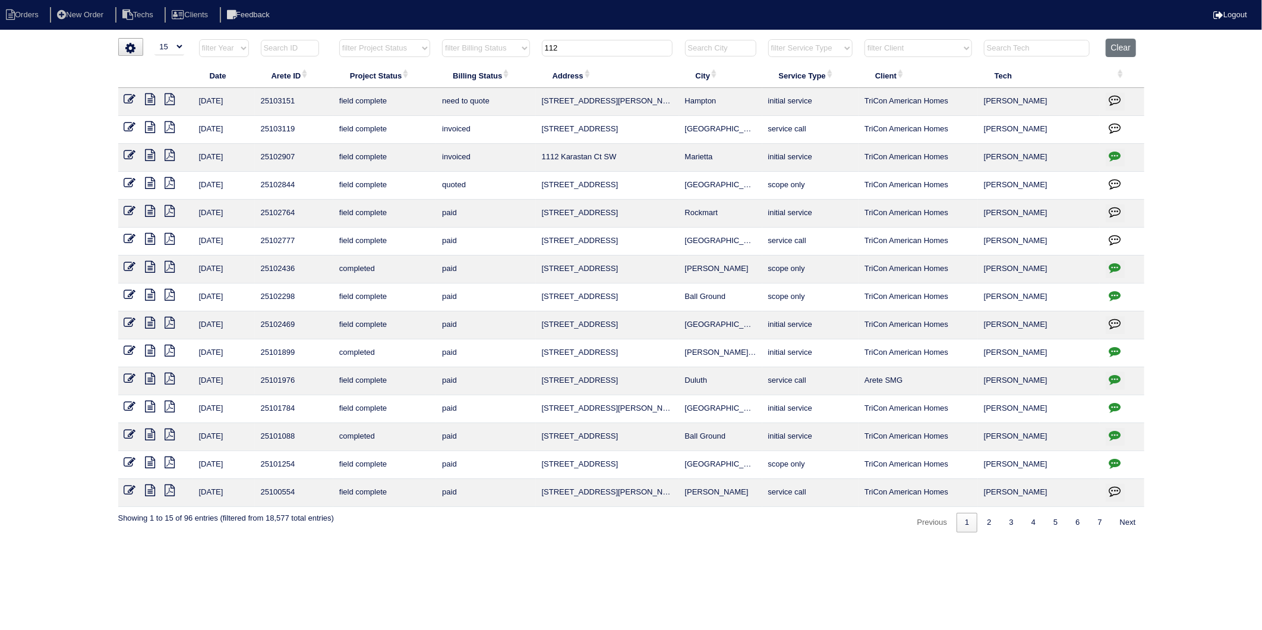
drag, startPoint x: 578, startPoint y: 52, endPoint x: 512, endPoint y: 58, distance: 66.8
click at [512, 58] on tr "filter Year -- Any Year -- 2025 2024 2023 2022 2021 2020 2019 filter Project St…" at bounding box center [631, 51] width 1027 height 24
type input "38"
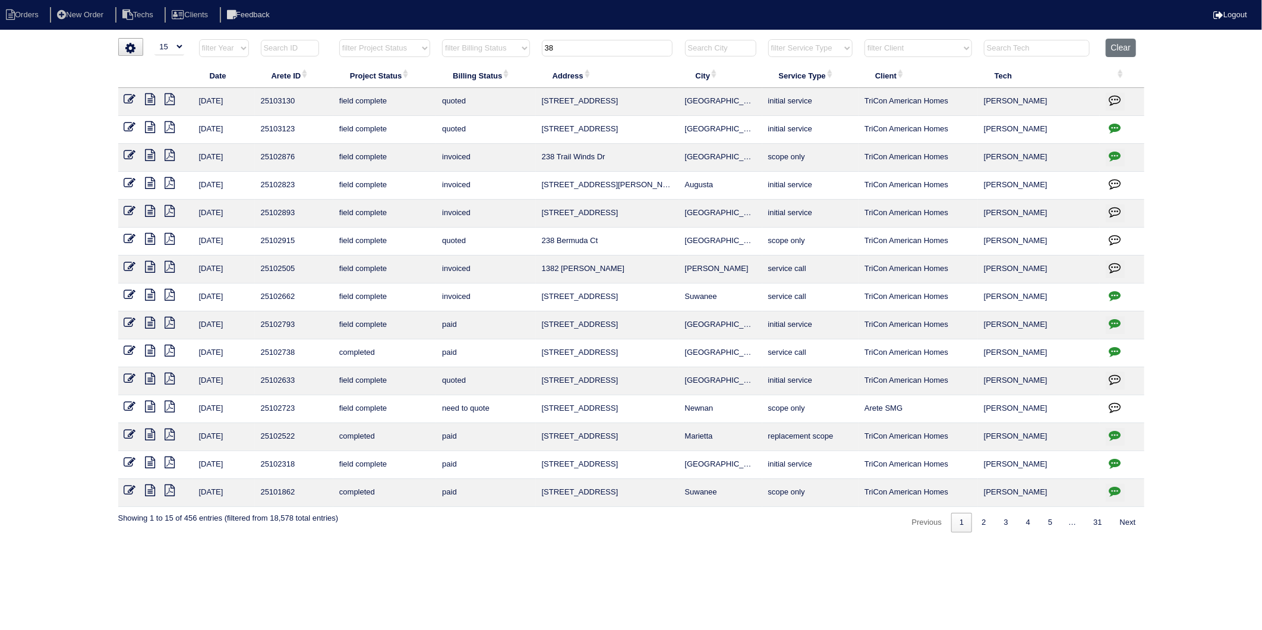
click at [149, 125] on icon at bounding box center [151, 127] width 10 height 12
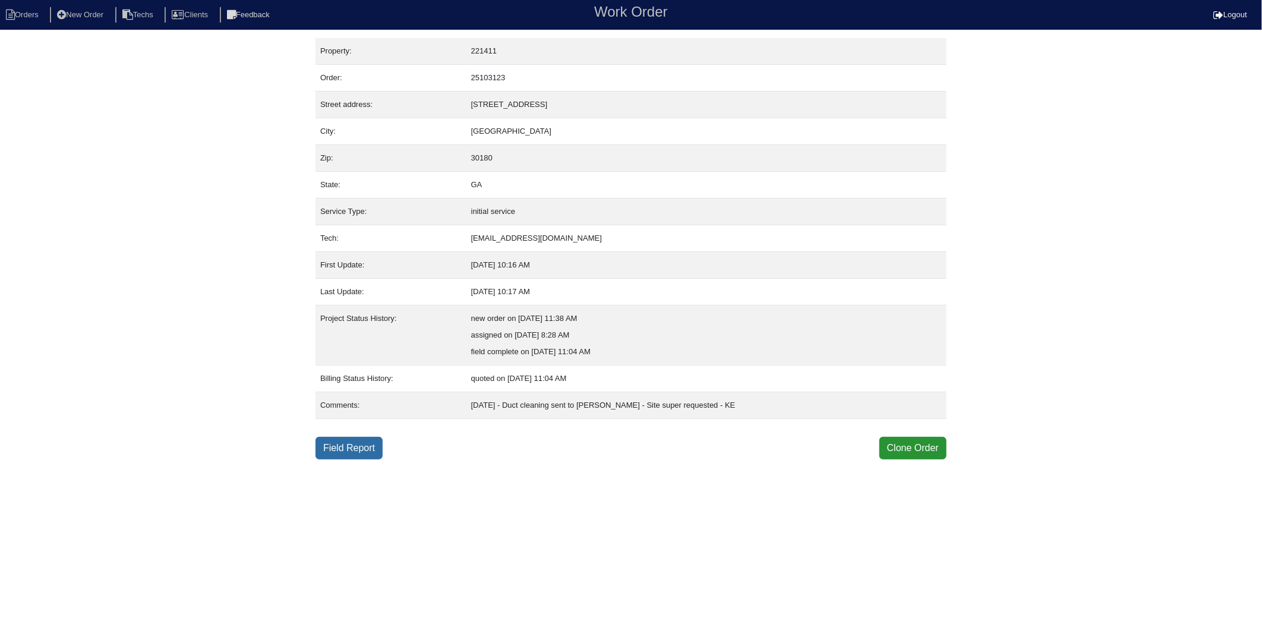
click at [373, 443] on link "Field Report" at bounding box center [349, 448] width 67 height 23
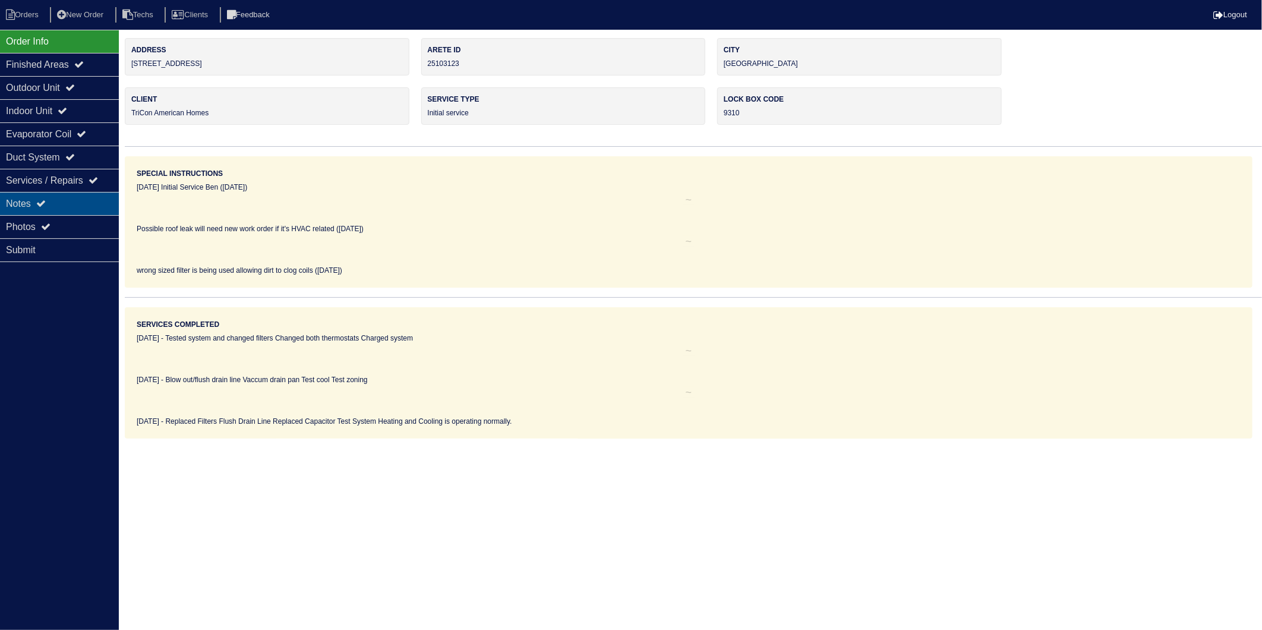
click at [15, 209] on div "Notes" at bounding box center [59, 203] width 119 height 23
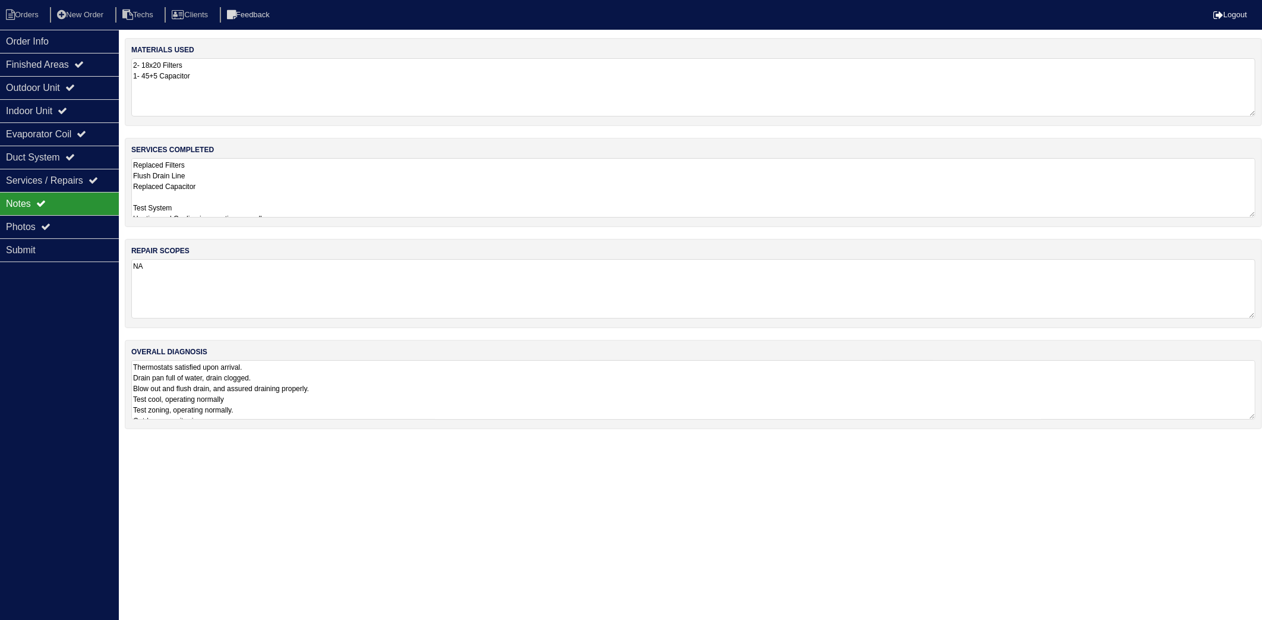
click at [220, 83] on textarea "2- 18x20 Filters 1- 45+5 Capacitor" at bounding box center [693, 87] width 1125 height 58
click at [239, 171] on textarea "Replaced Filters Flush Drain Line Replaced Capacitor Test System Heating and Co…" at bounding box center [693, 187] width 1125 height 59
click at [44, 18] on li "Orders" at bounding box center [24, 15] width 48 height 16
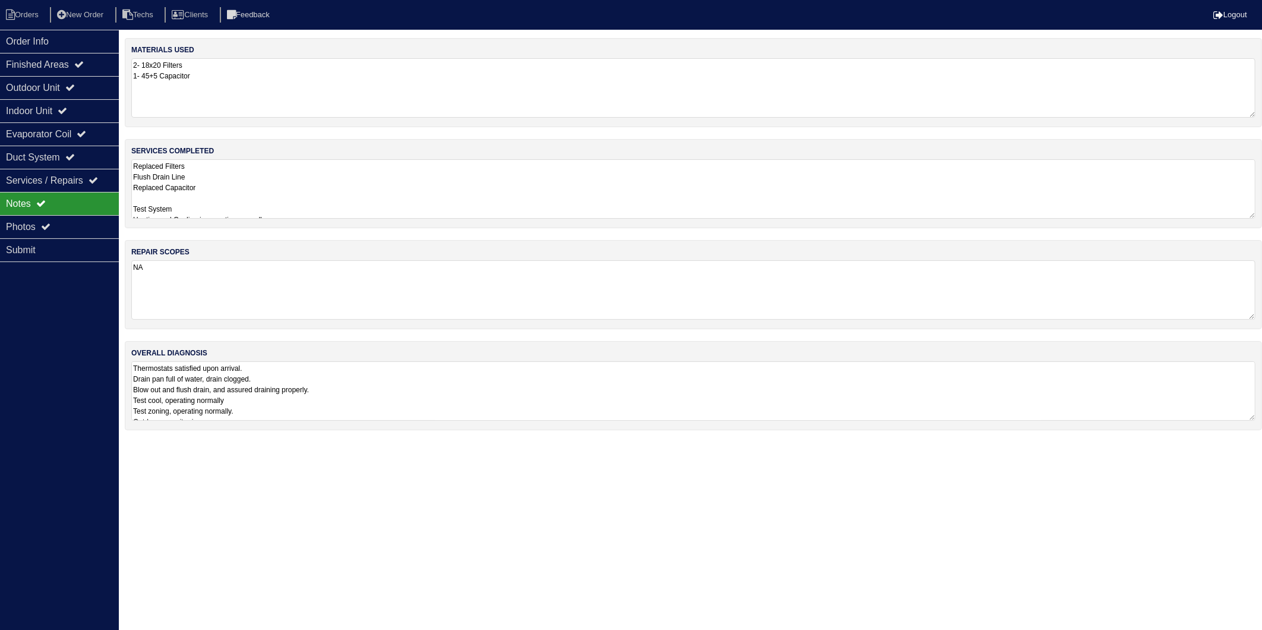
select select "15"
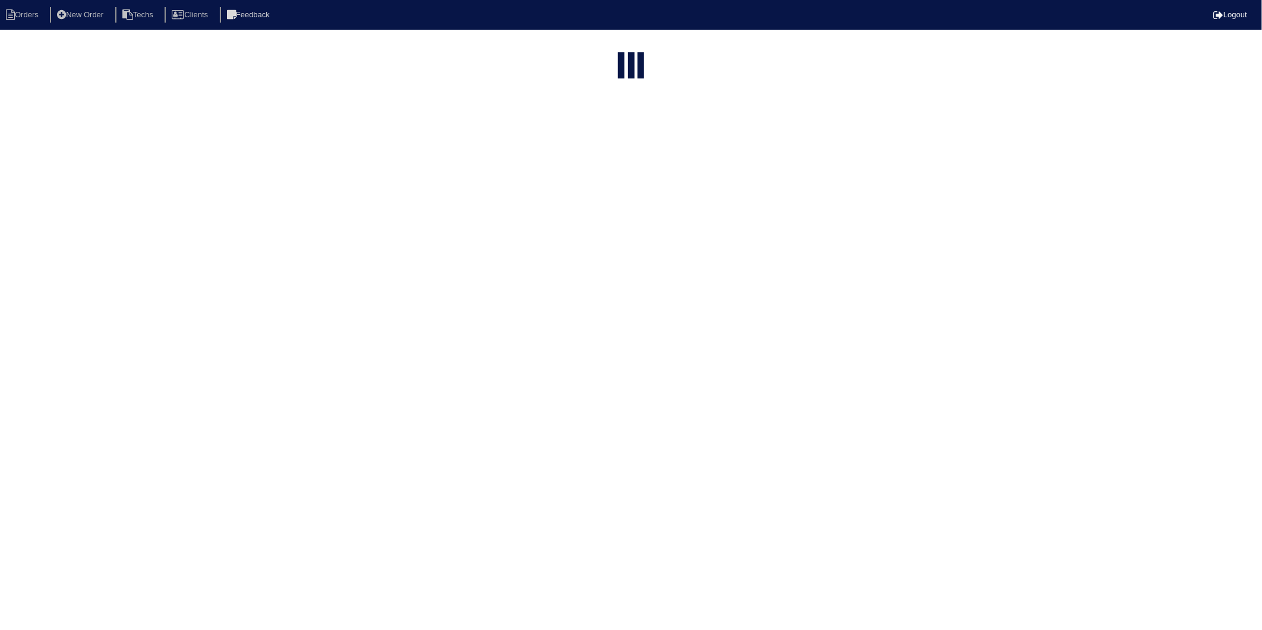
type input "38"
